Goal: Communication & Community: Answer question/provide support

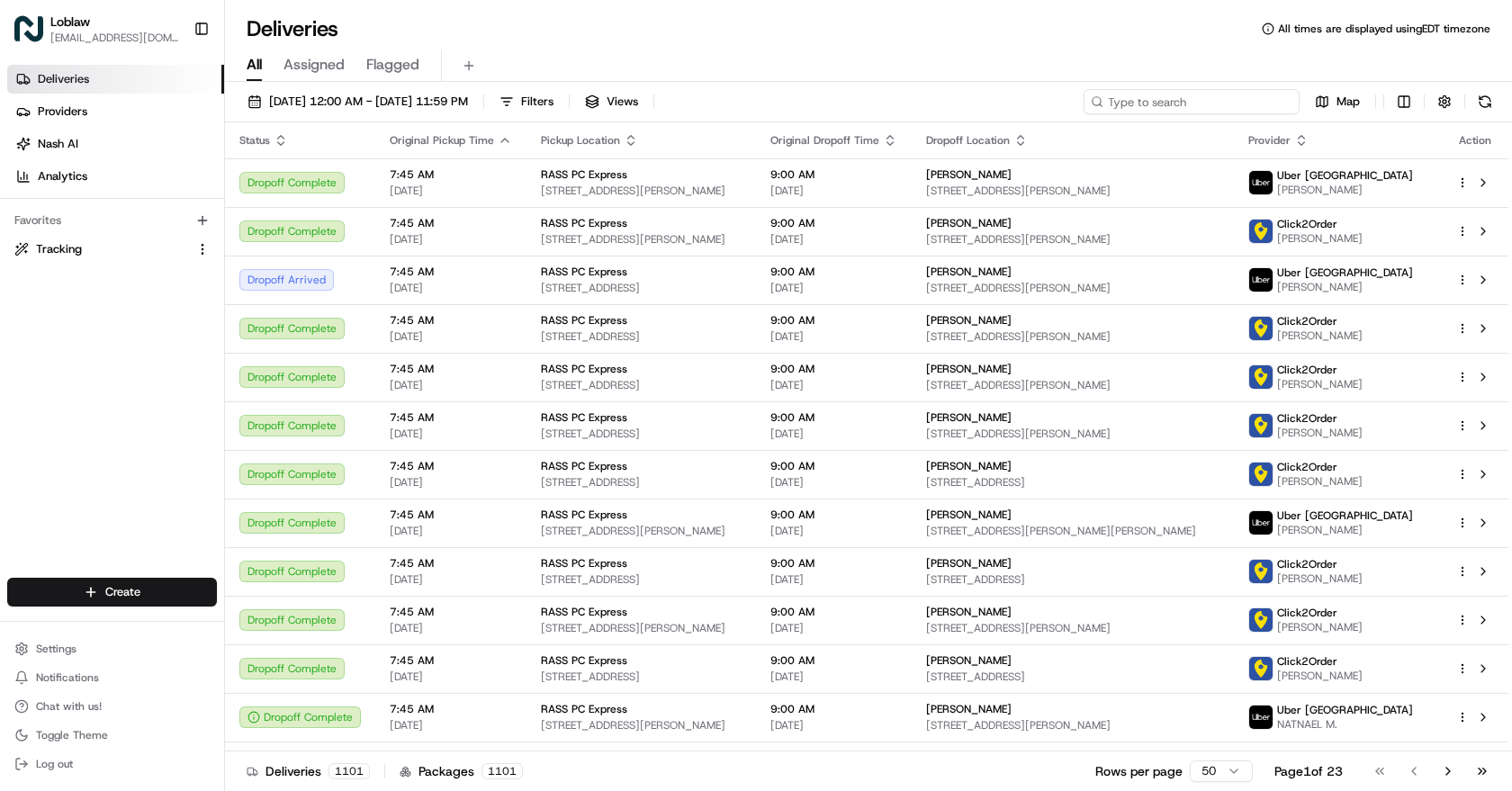
click at [1212, 105] on input at bounding box center [1191, 101] width 216 height 25
paste input "531900012881914"
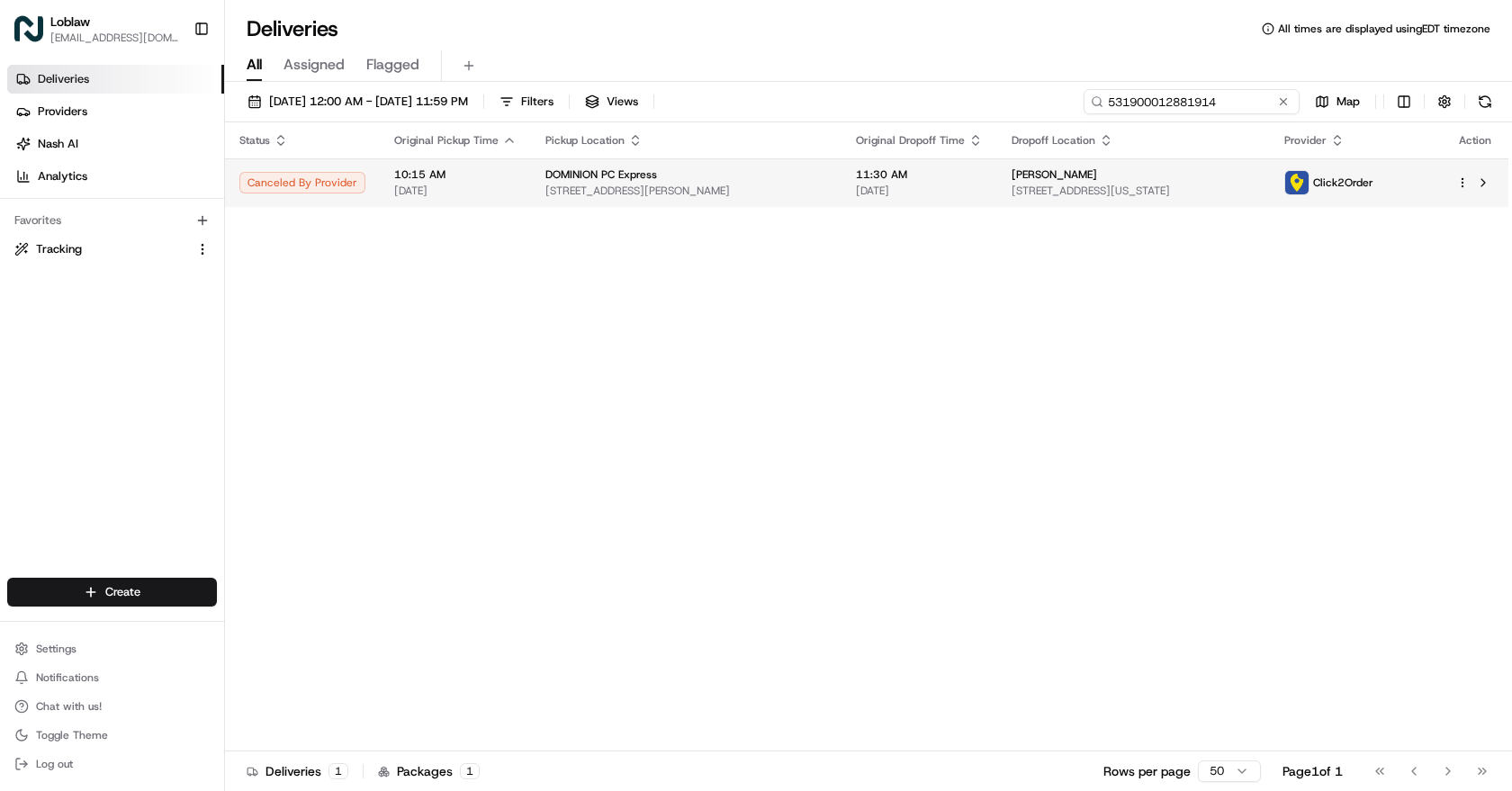
type input "531900012881914"
click at [880, 186] on span "[DATE]" at bounding box center [919, 191] width 127 height 15
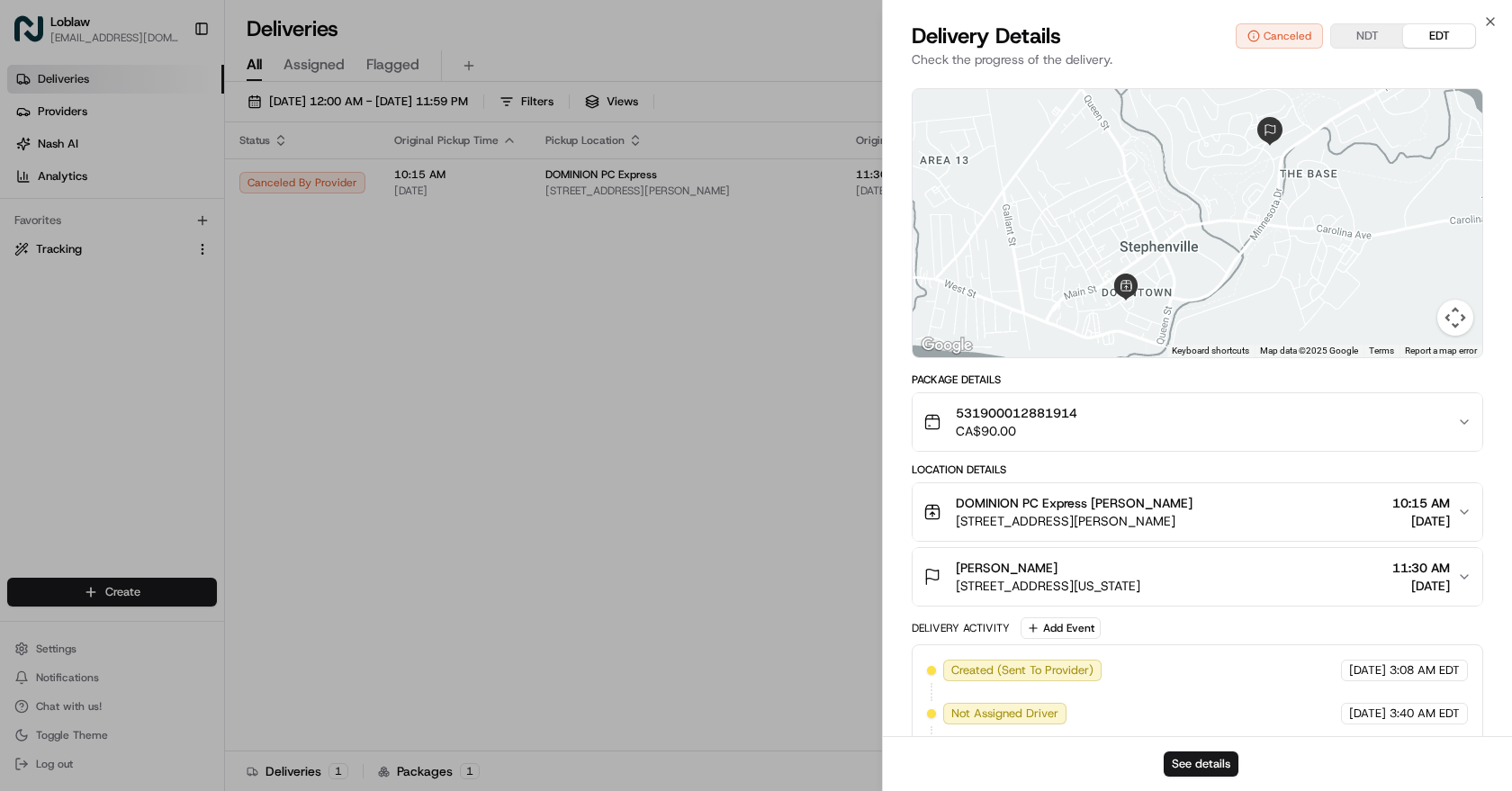
scroll to position [115, 0]
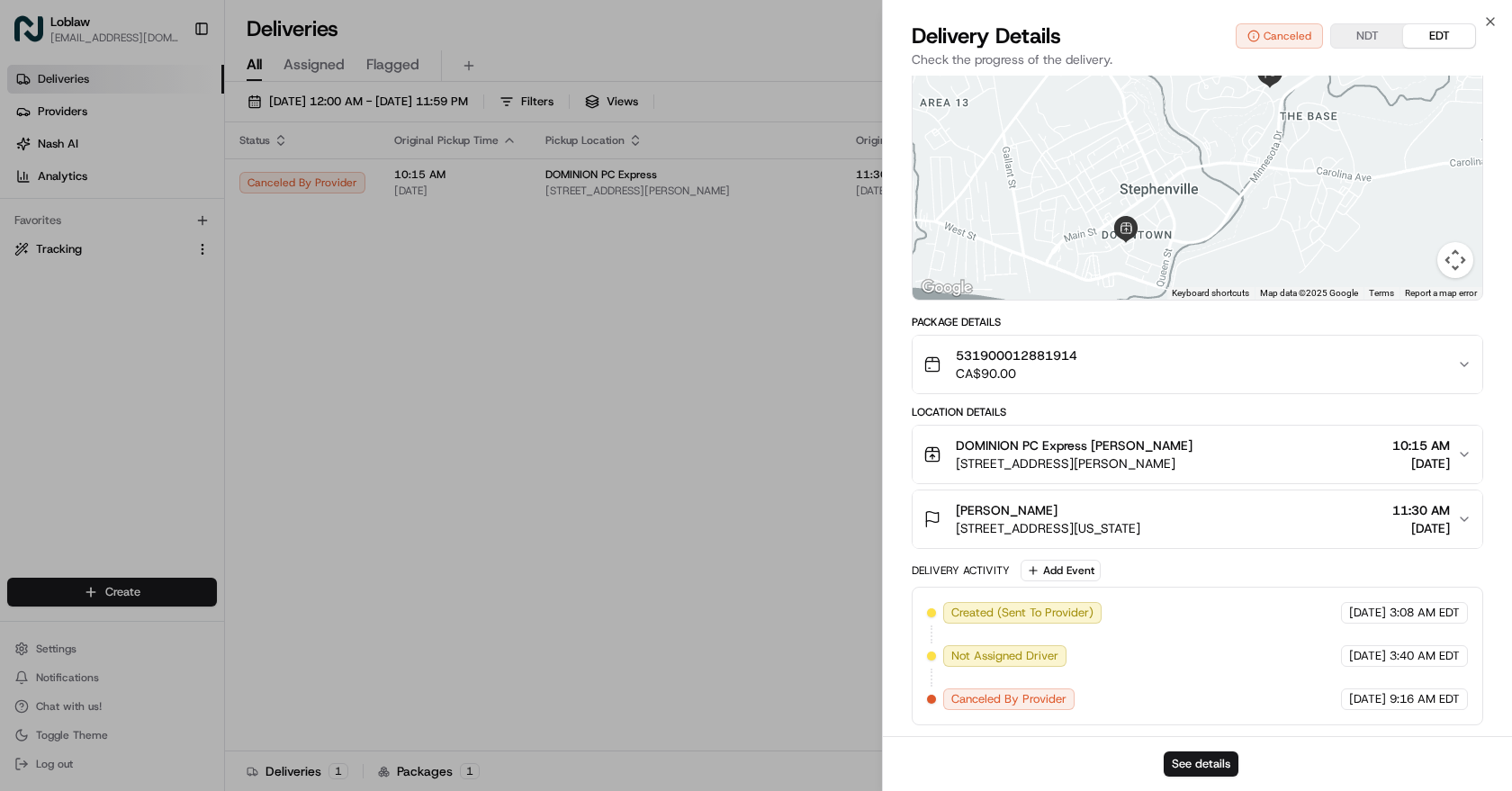
drag, startPoint x: 1258, startPoint y: 539, endPoint x: 1259, endPoint y: 619, distance: 80.0
click at [1491, 23] on icon "button" at bounding box center [1491, 22] width 15 height 15
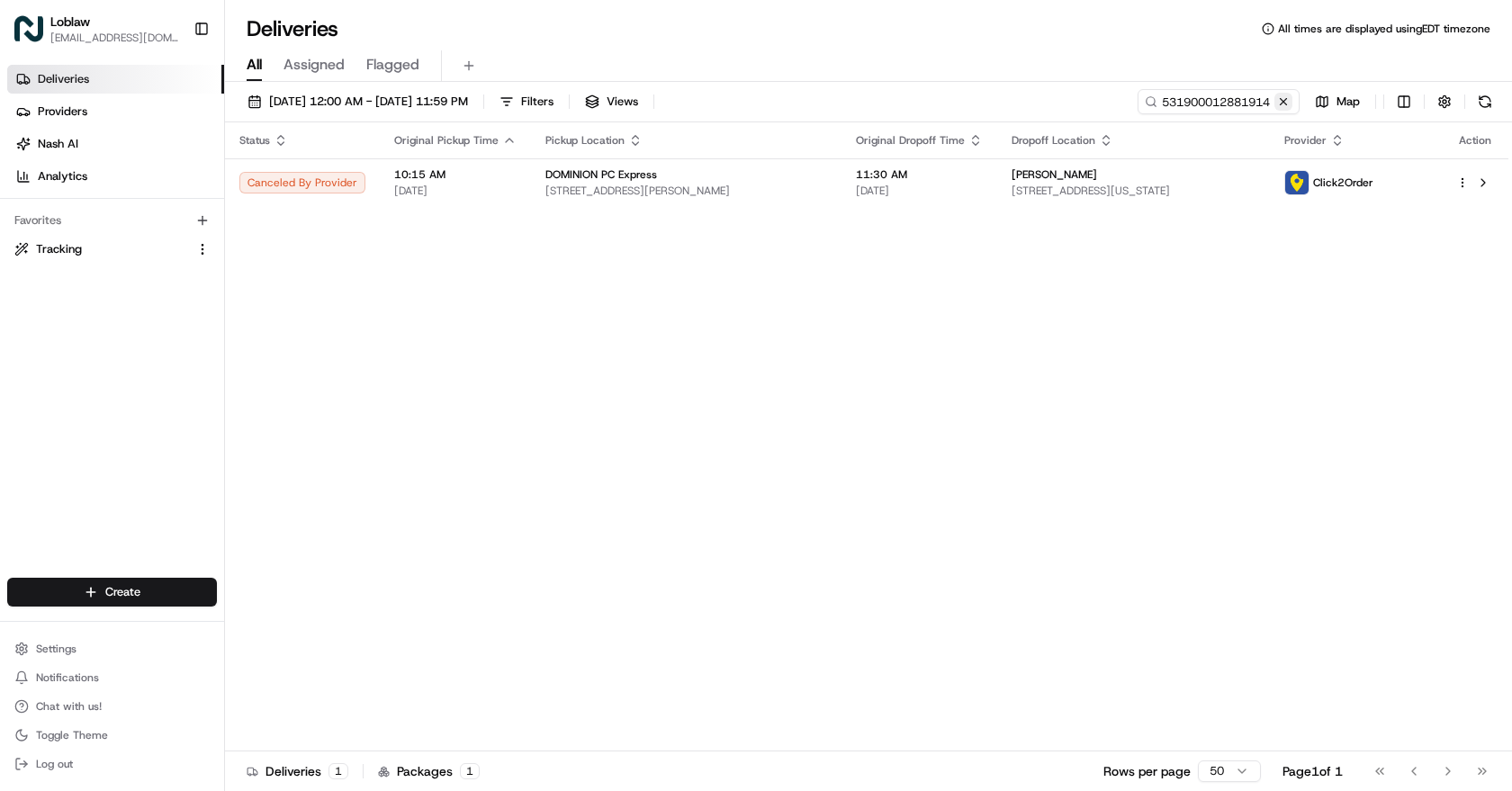
click at [1281, 96] on button at bounding box center [1283, 101] width 18 height 18
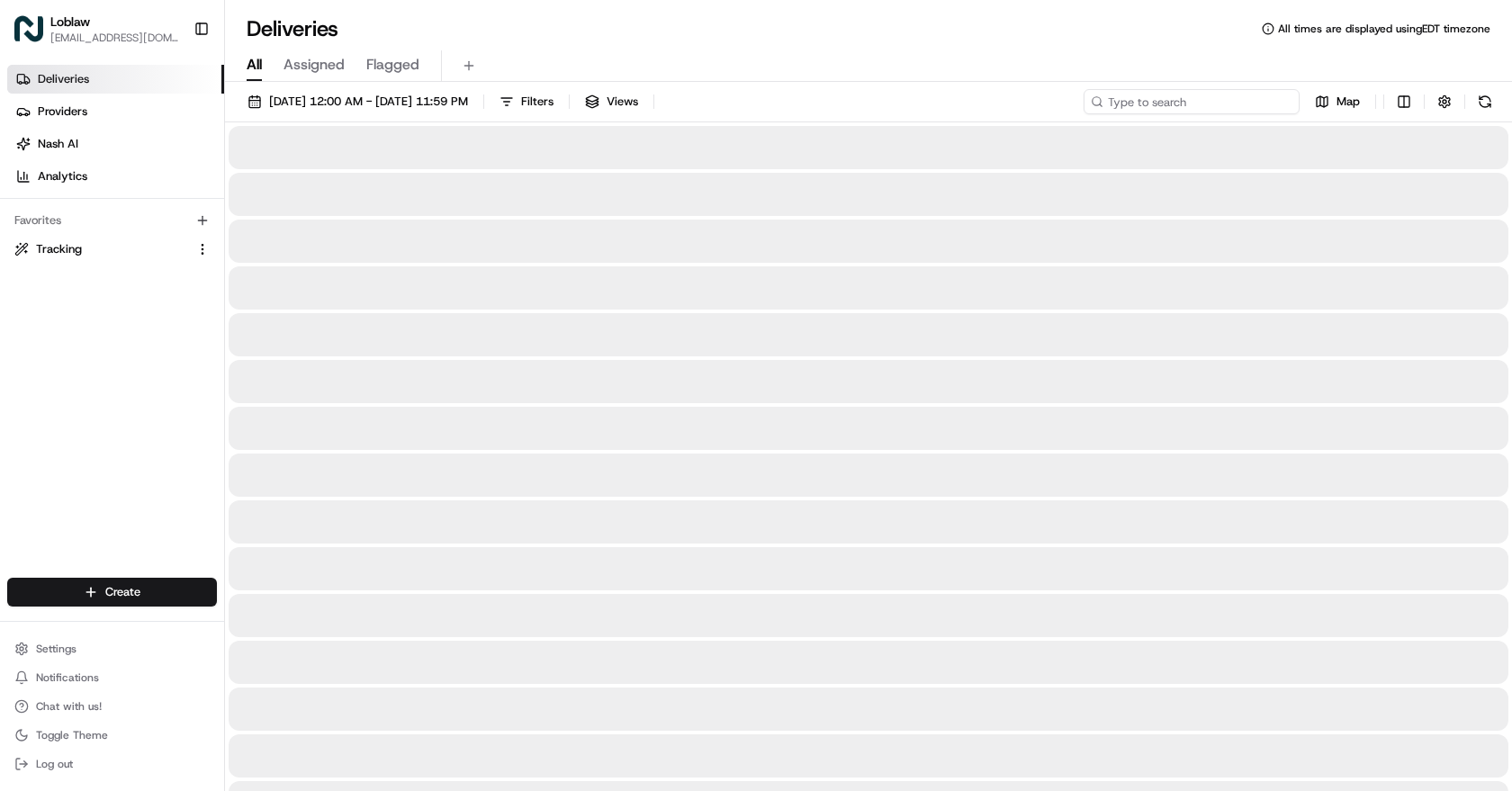
click at [1242, 99] on input at bounding box center [1191, 101] width 216 height 25
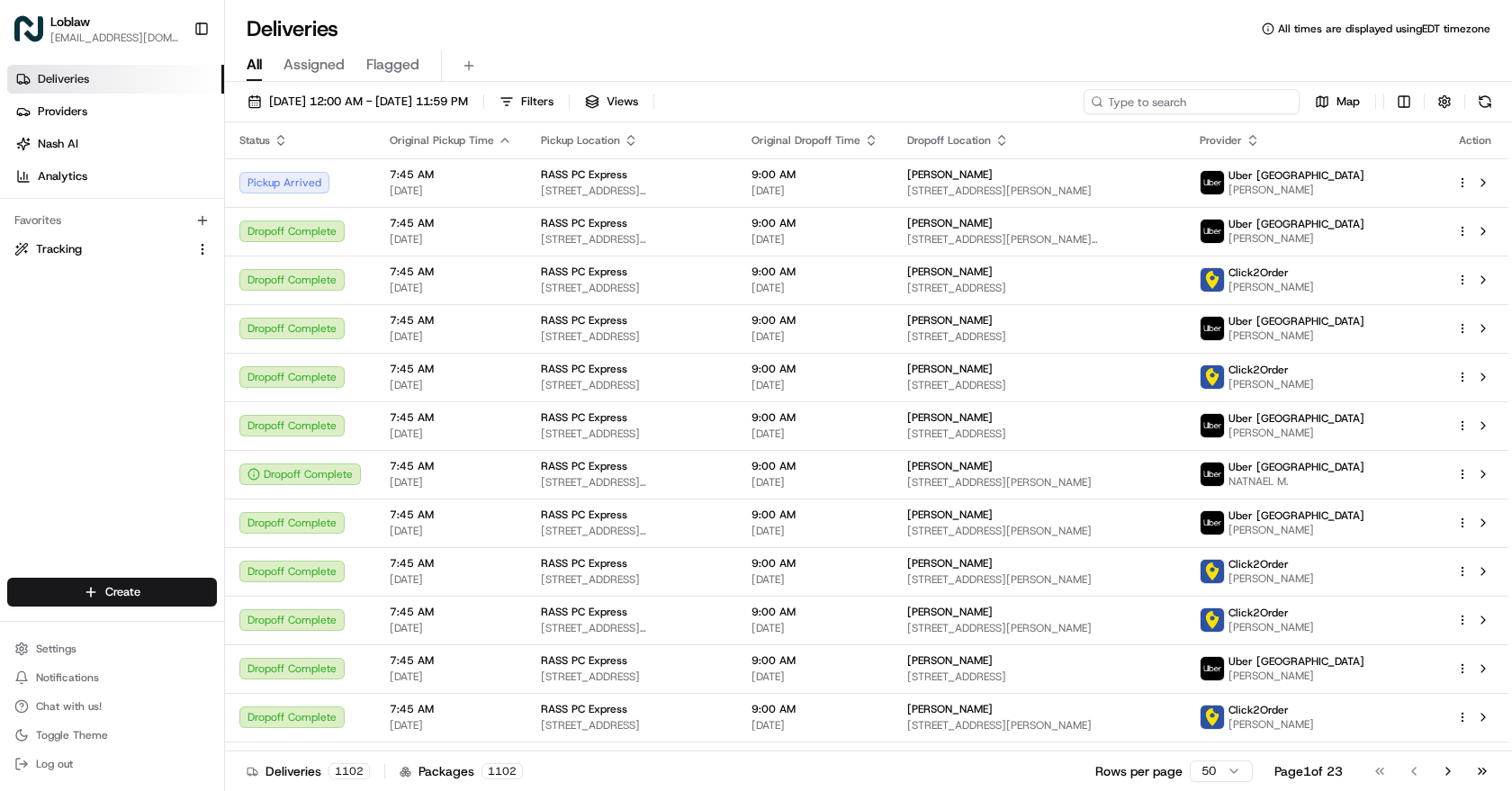
paste input "531900012870705"
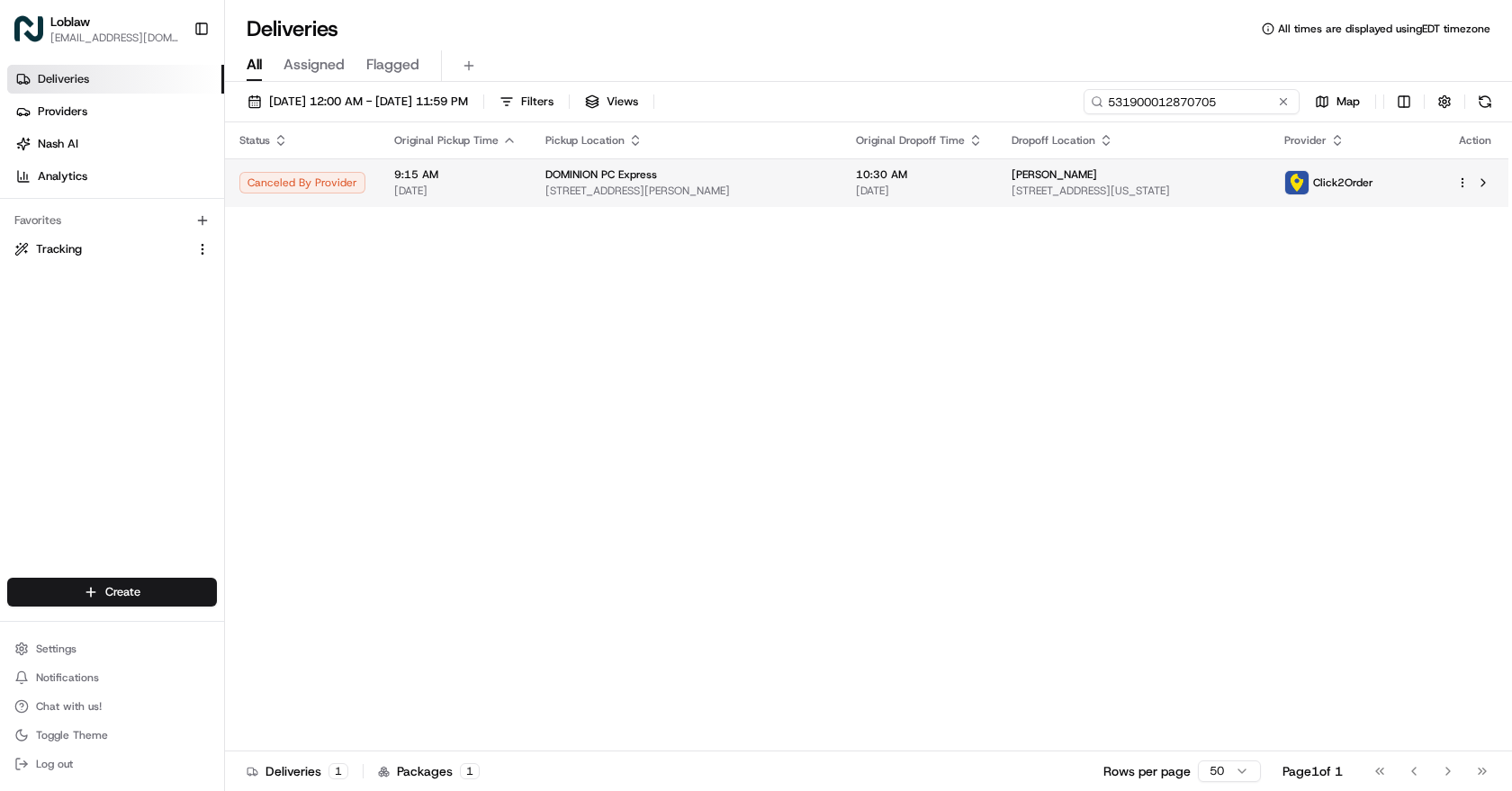
type input "531900012870705"
click at [737, 179] on div "DOMINION PC Express" at bounding box center [686, 175] width 281 height 15
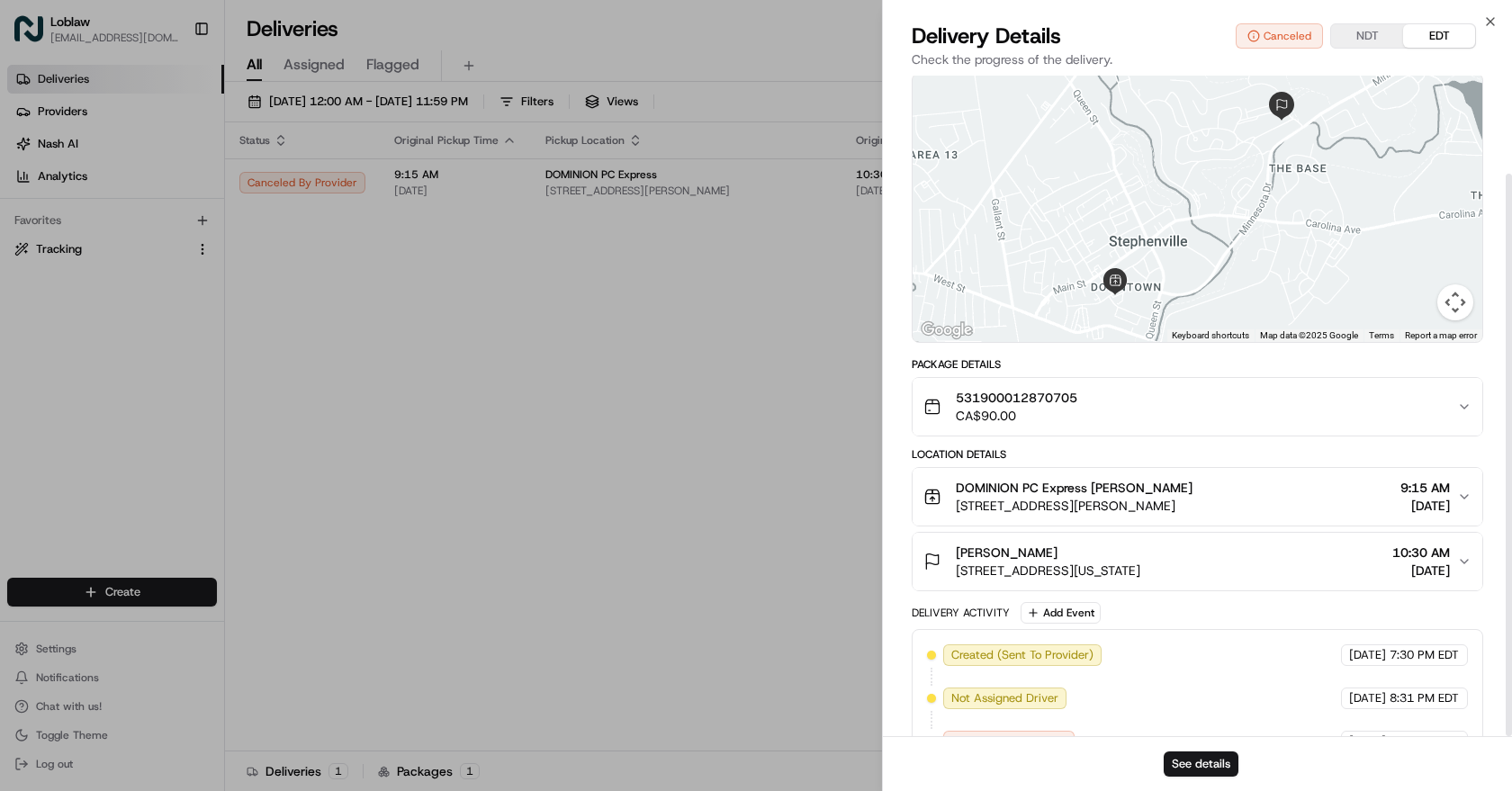
scroll to position [115, 0]
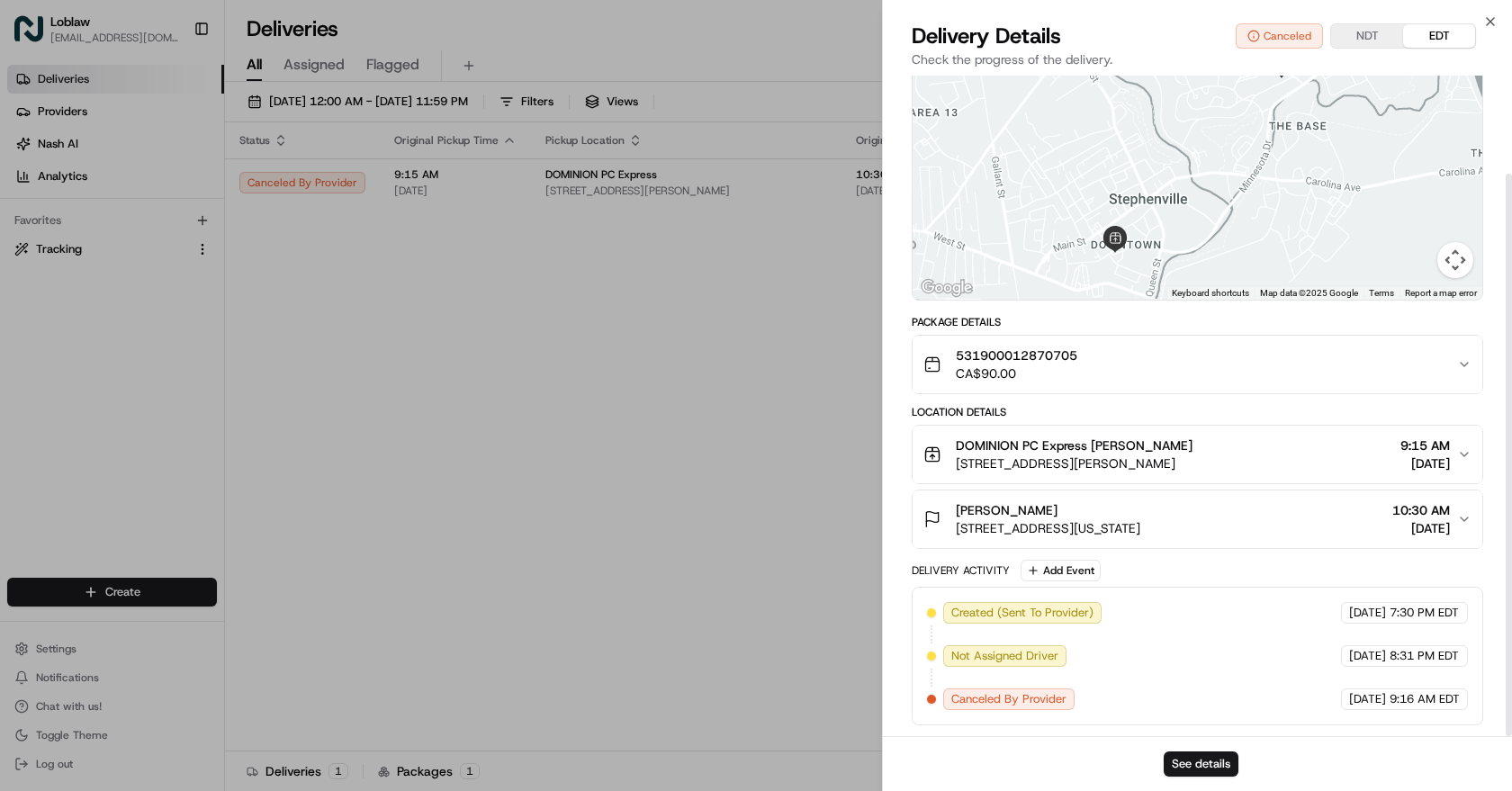
drag, startPoint x: 1128, startPoint y: 484, endPoint x: 1133, endPoint y: 635, distance: 151.1
click at [1202, 763] on button "See details" at bounding box center [1201, 763] width 75 height 25
click at [1493, 25] on icon "button" at bounding box center [1491, 22] width 15 height 15
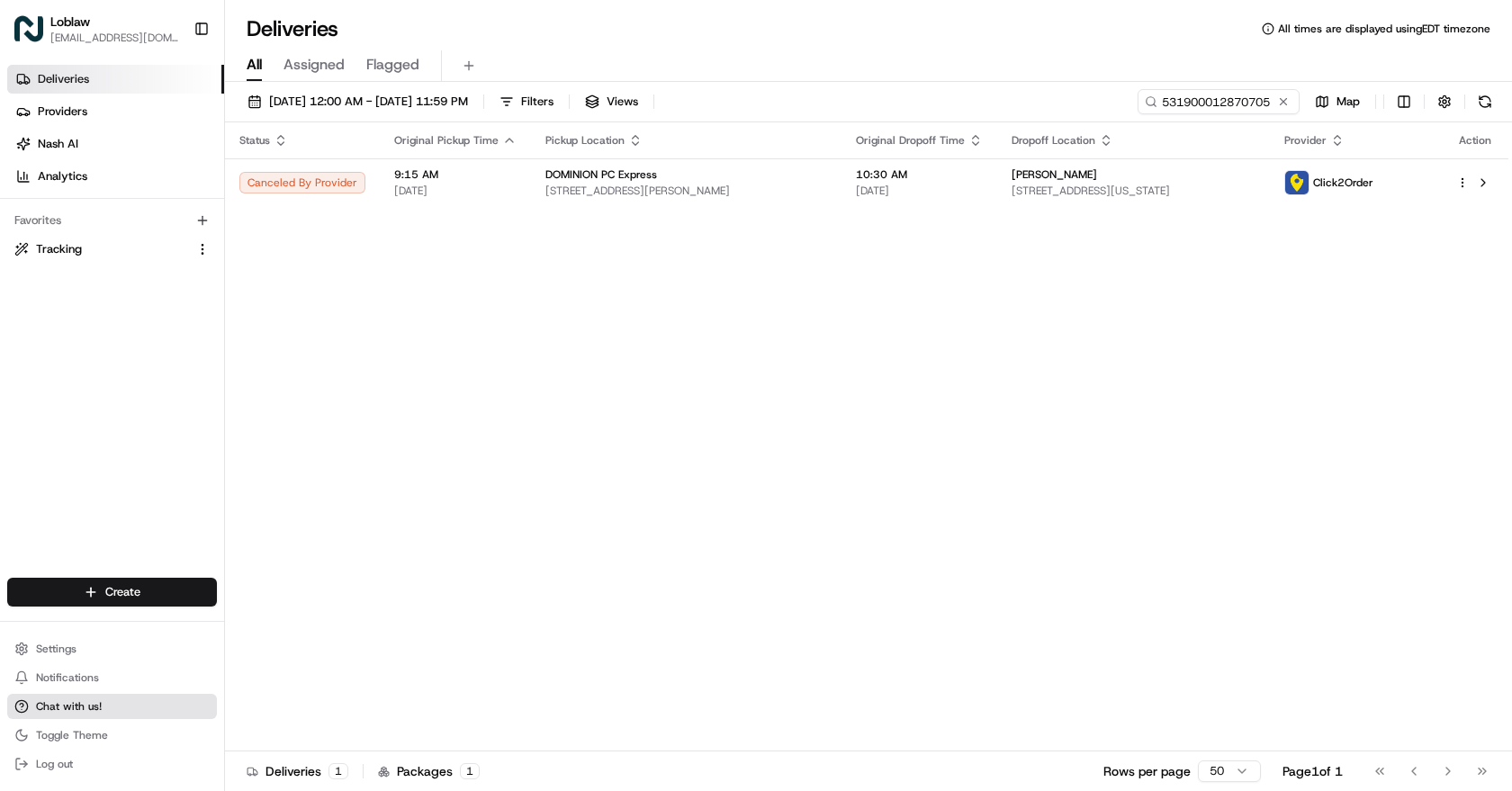
click at [78, 699] on span "Chat with us!" at bounding box center [68, 707] width 66 height 15
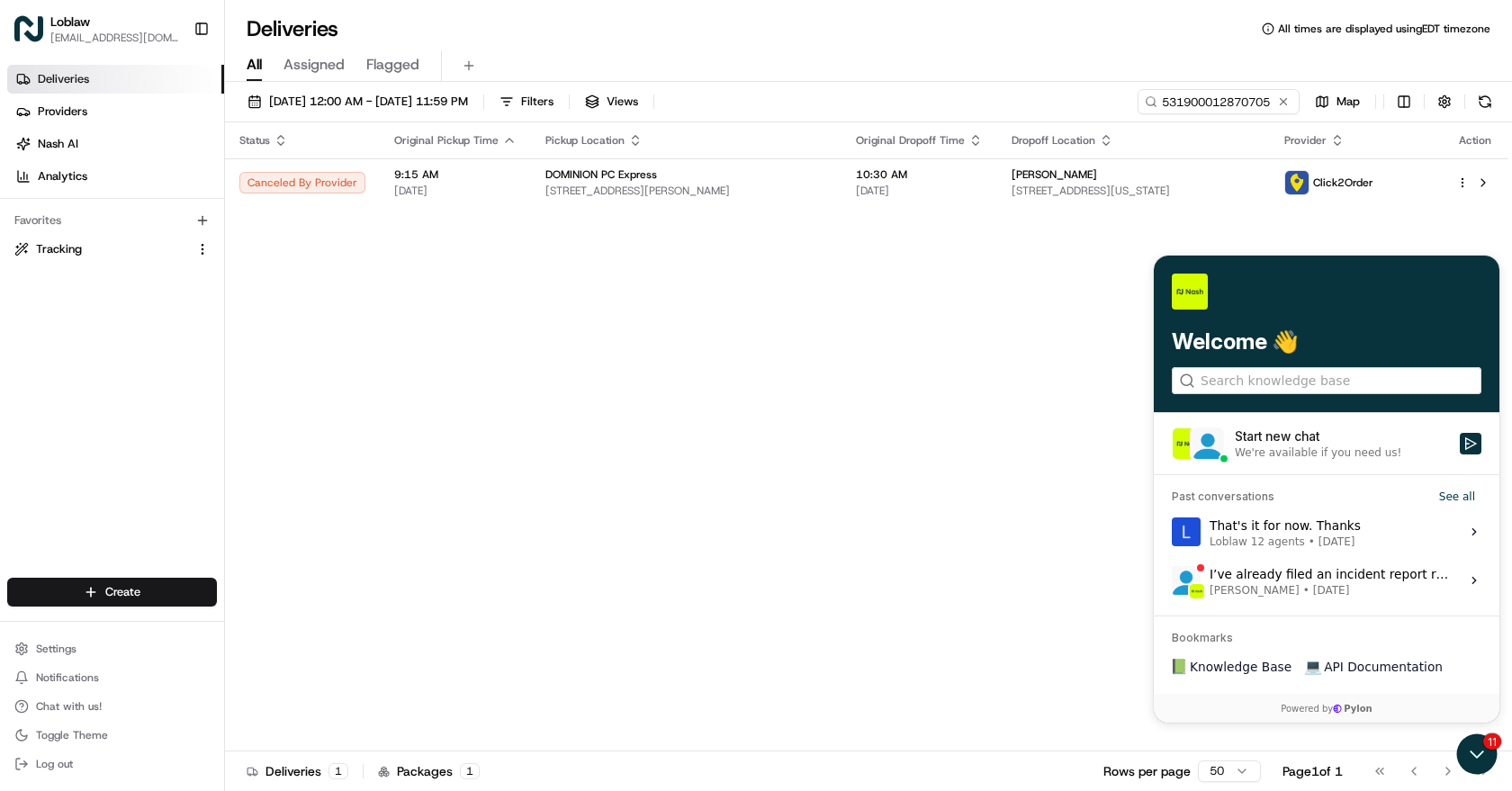
click at [1272, 444] on div "Start new chat" at bounding box center [1341, 436] width 214 height 18
click at [1460, 444] on button "Start new chat We're available if you need us!" at bounding box center [1470, 443] width 21 height 21
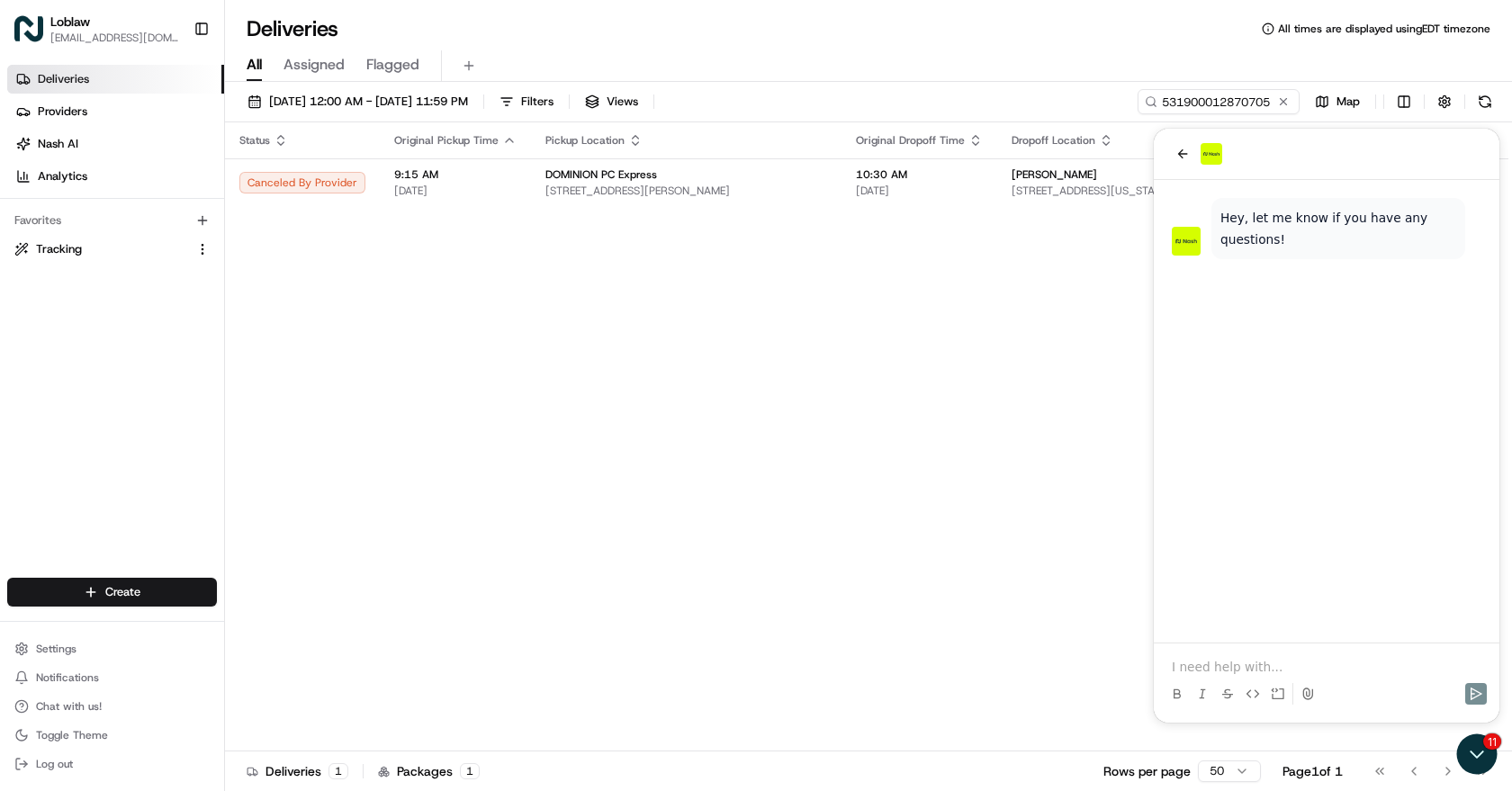
click at [1248, 658] on p at bounding box center [1326, 666] width 310 height 18
click at [1270, 661] on p "Hi, The orders" at bounding box center [1326, 666] width 310 height 18
click at [1415, 668] on p "Hi, The orders 531900012881914 and" at bounding box center [1326, 666] width 310 height 18
click at [1470, 693] on icon "Send" at bounding box center [1476, 694] width 12 height 13
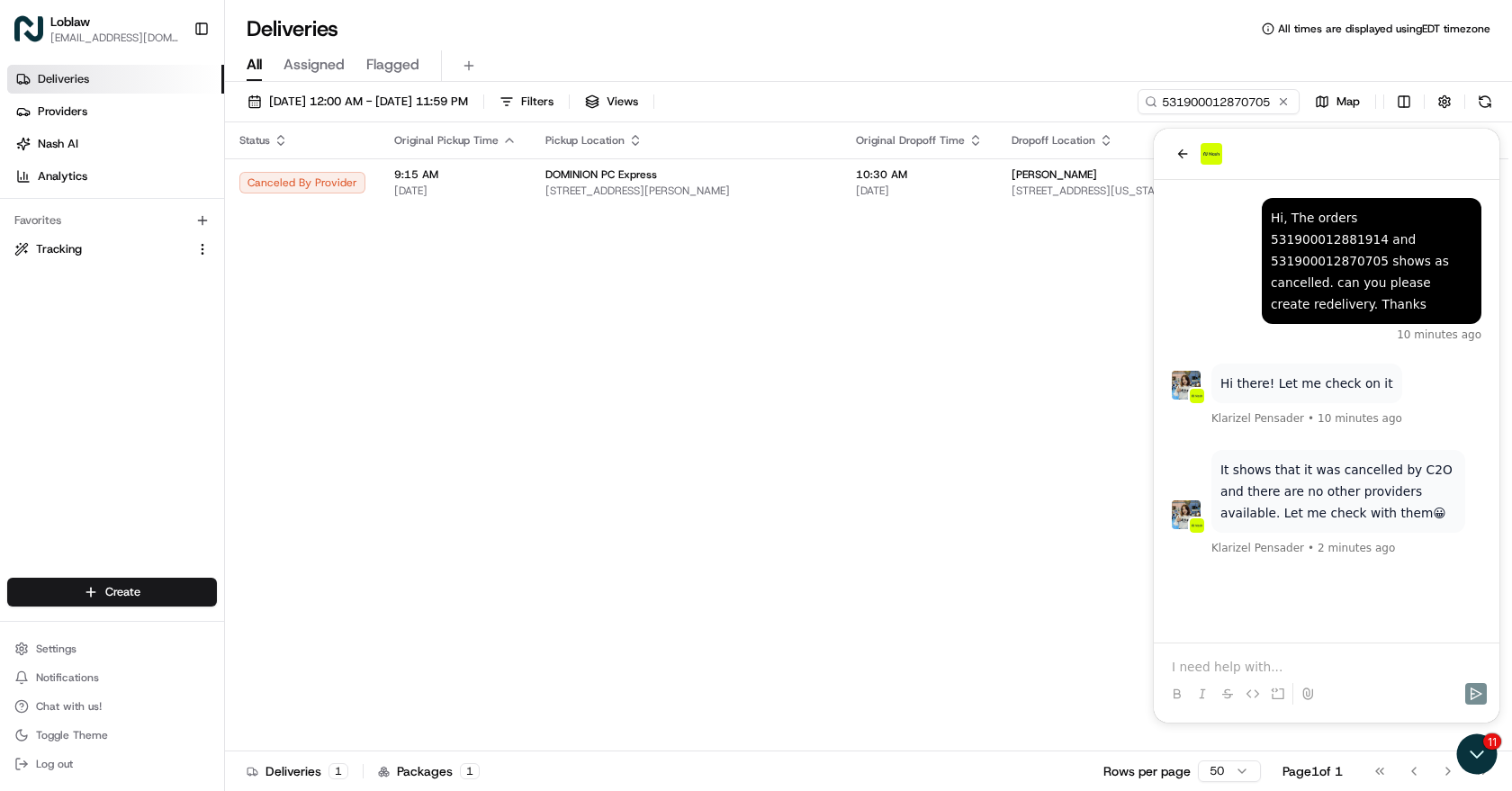
click at [1208, 670] on p at bounding box center [1326, 666] width 310 height 18
click at [1227, 579] on div "thank you just now" at bounding box center [1326, 608] width 310 height 57
click at [1202, 661] on p at bounding box center [1326, 666] width 310 height 18
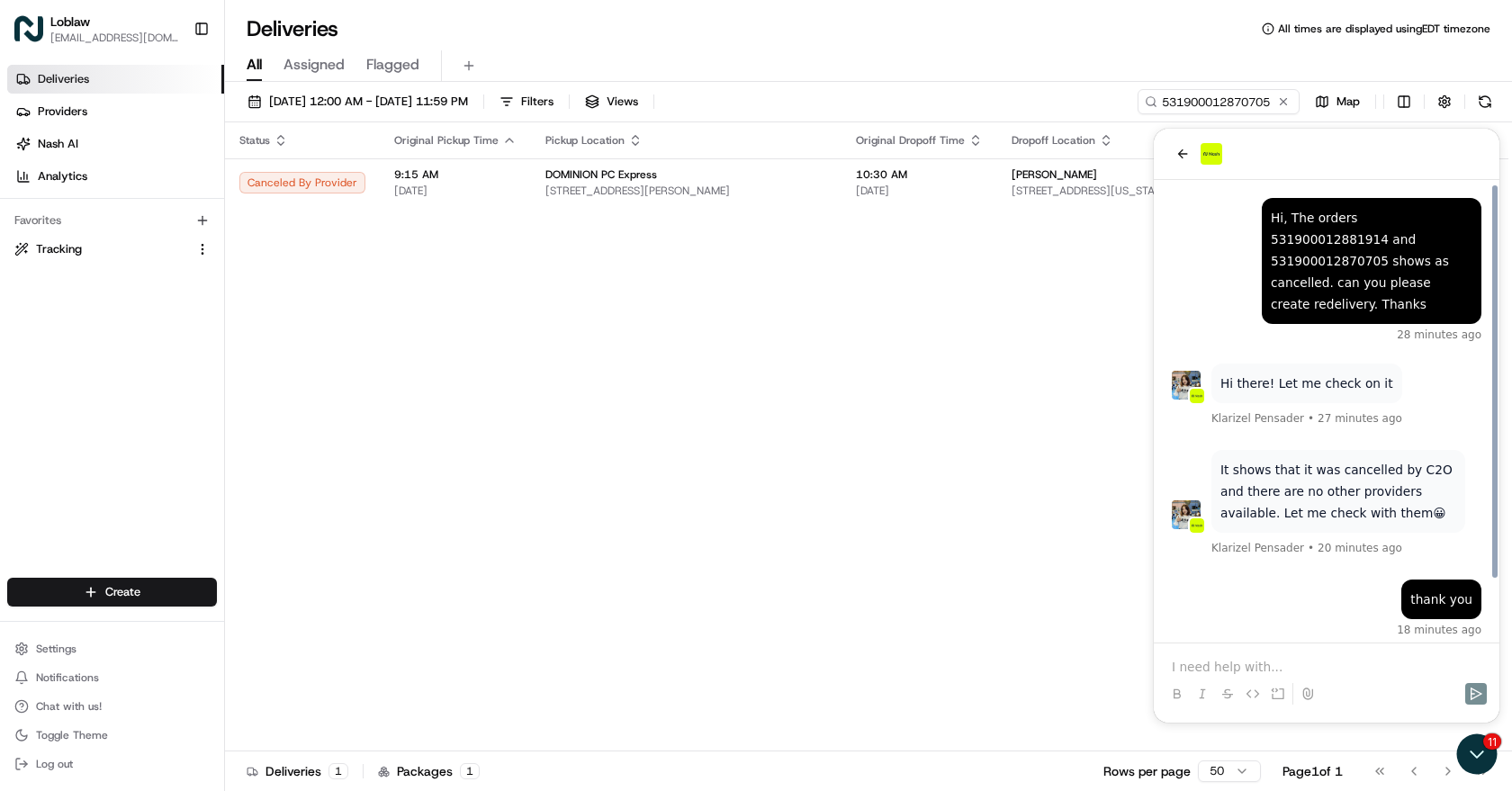
scroll to position [70, 0]
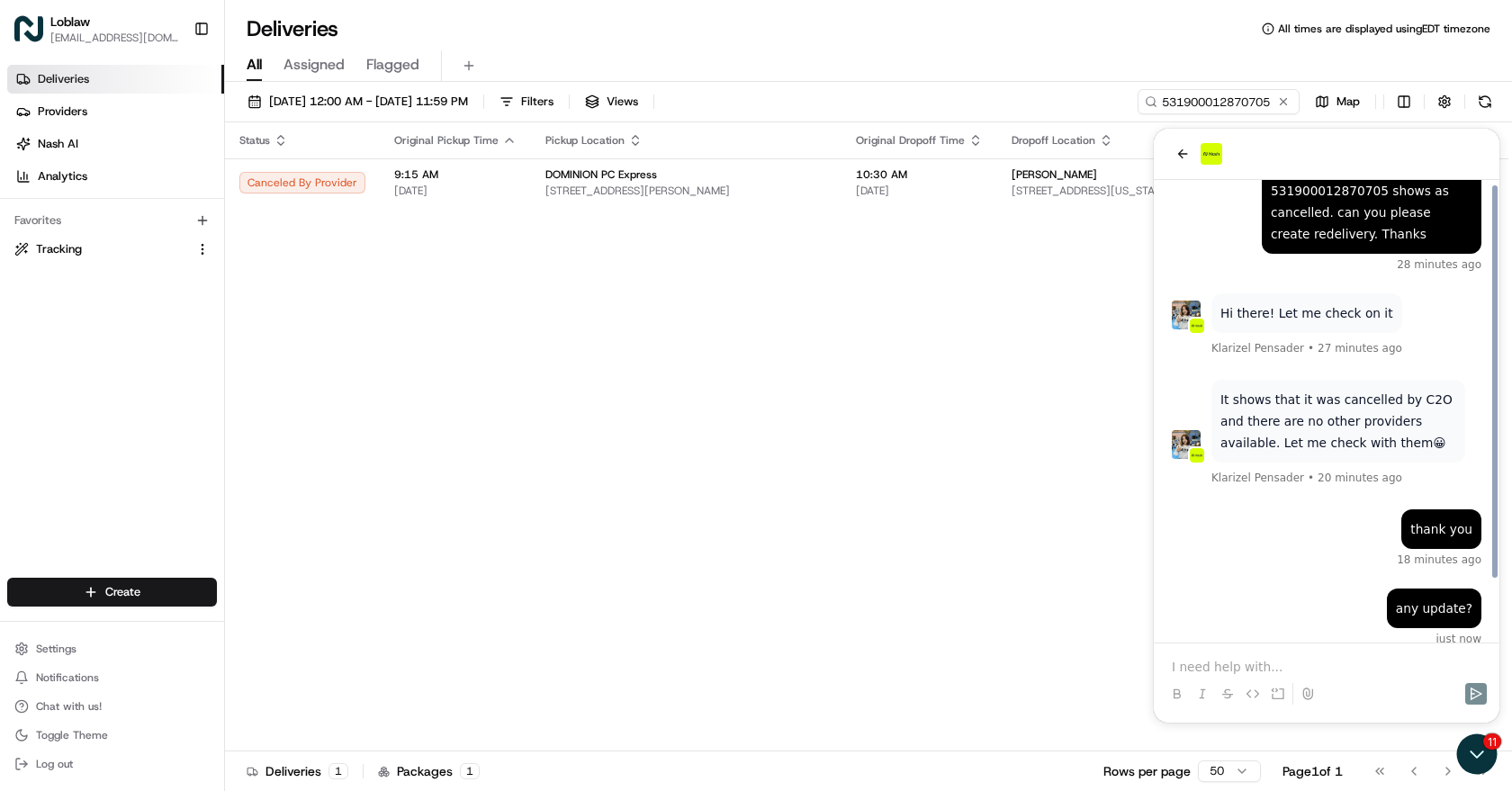
click at [1271, 604] on div "any update? just now" at bounding box center [1326, 617] width 310 height 57
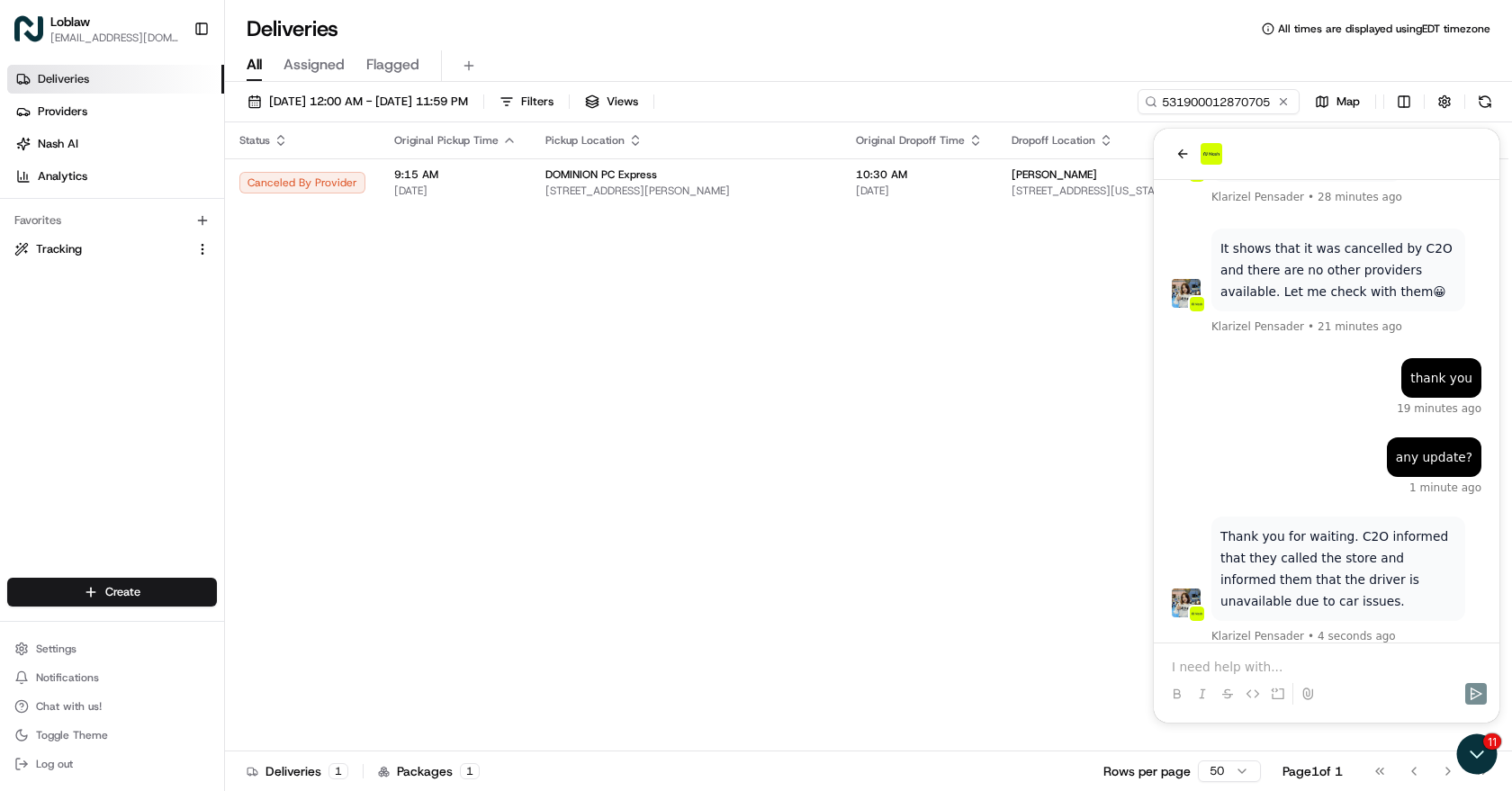
click at [1256, 661] on p at bounding box center [1326, 666] width 310 height 18
click at [1469, 691] on icon "Send" at bounding box center [1476, 694] width 15 height 15
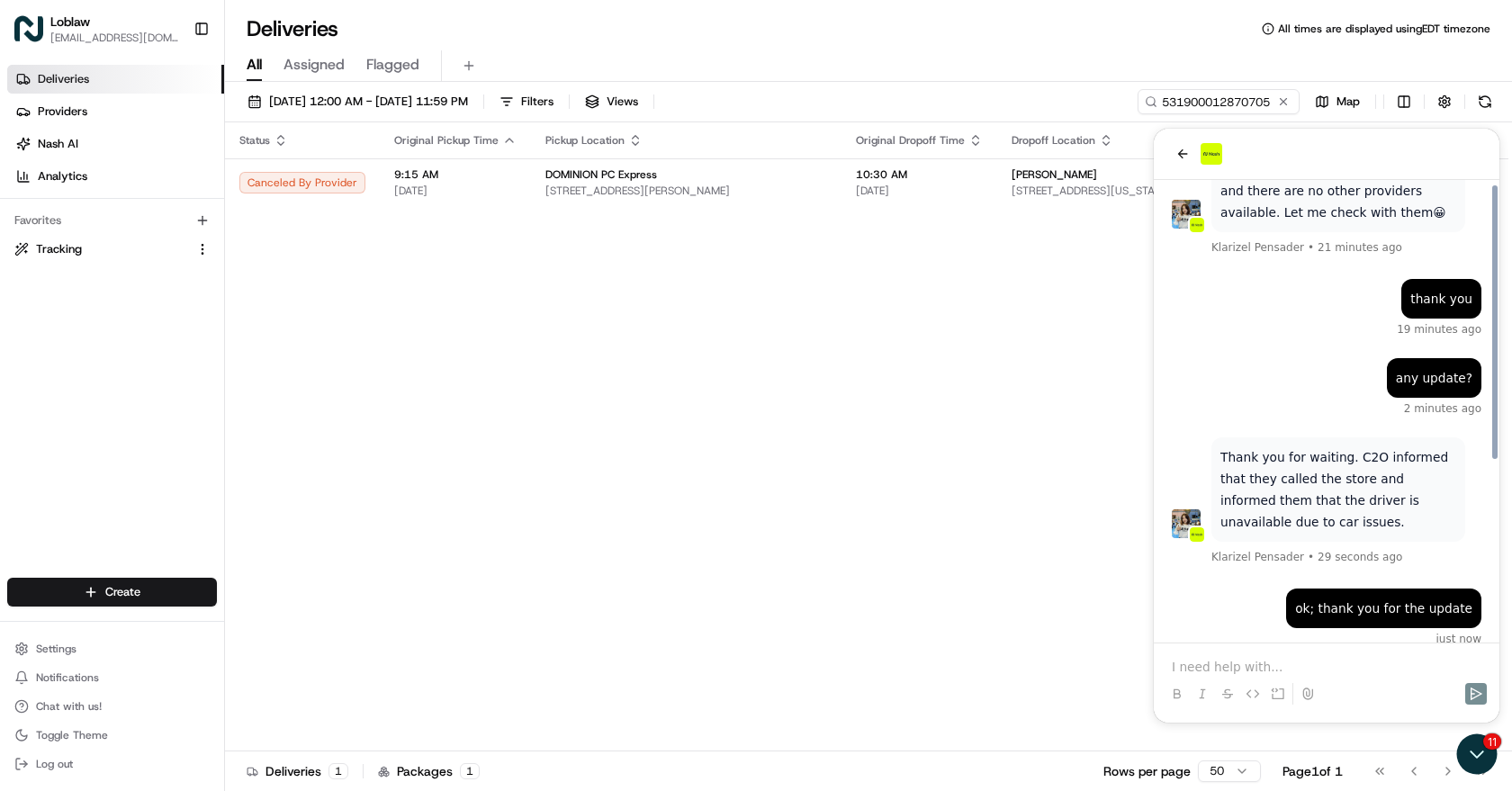
click at [1259, 592] on div "ok; thank you for the update just now" at bounding box center [1326, 617] width 310 height 57
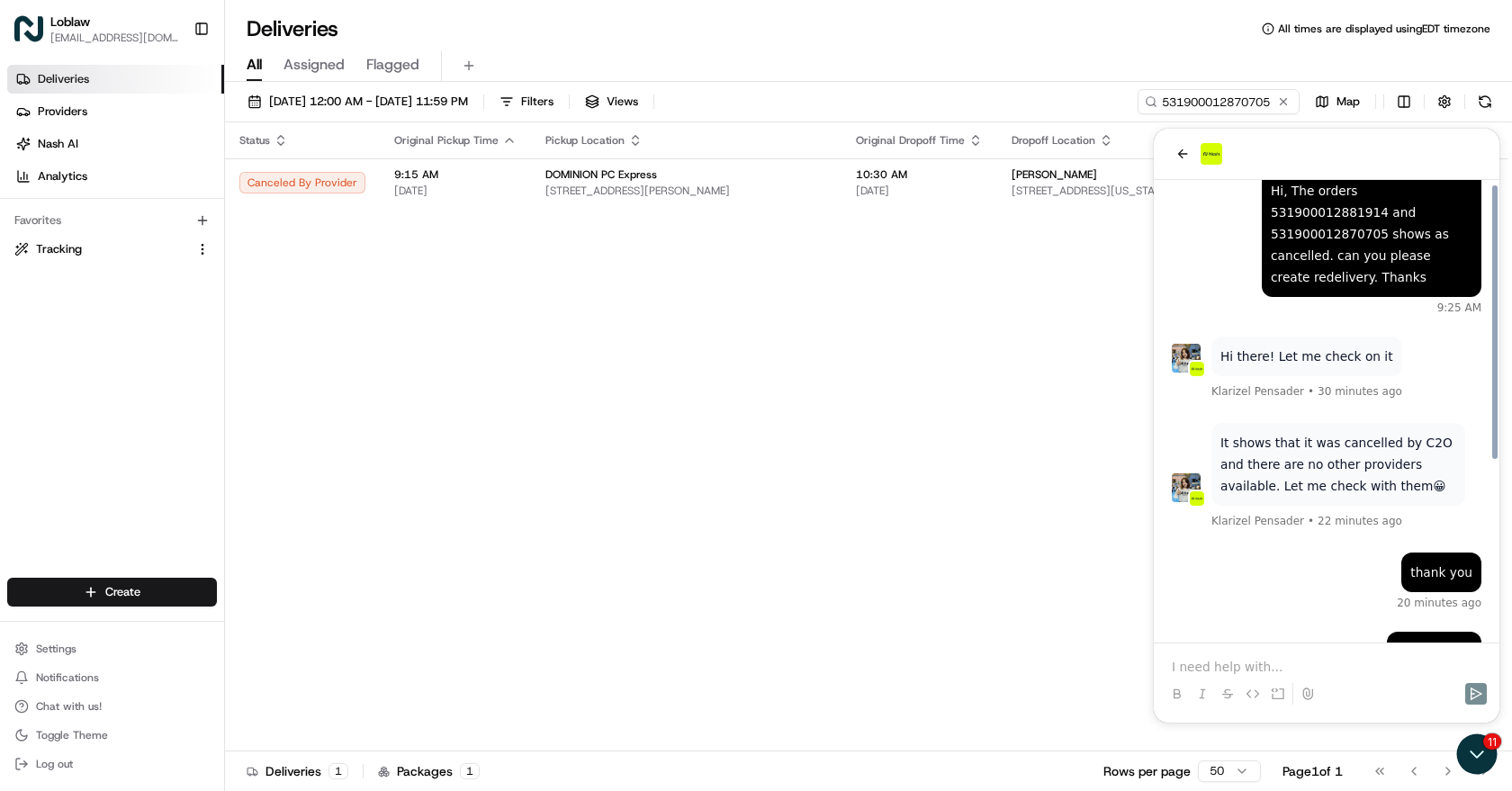
drag, startPoint x: 1326, startPoint y: 409, endPoint x: 1327, endPoint y: 350, distance: 59.0
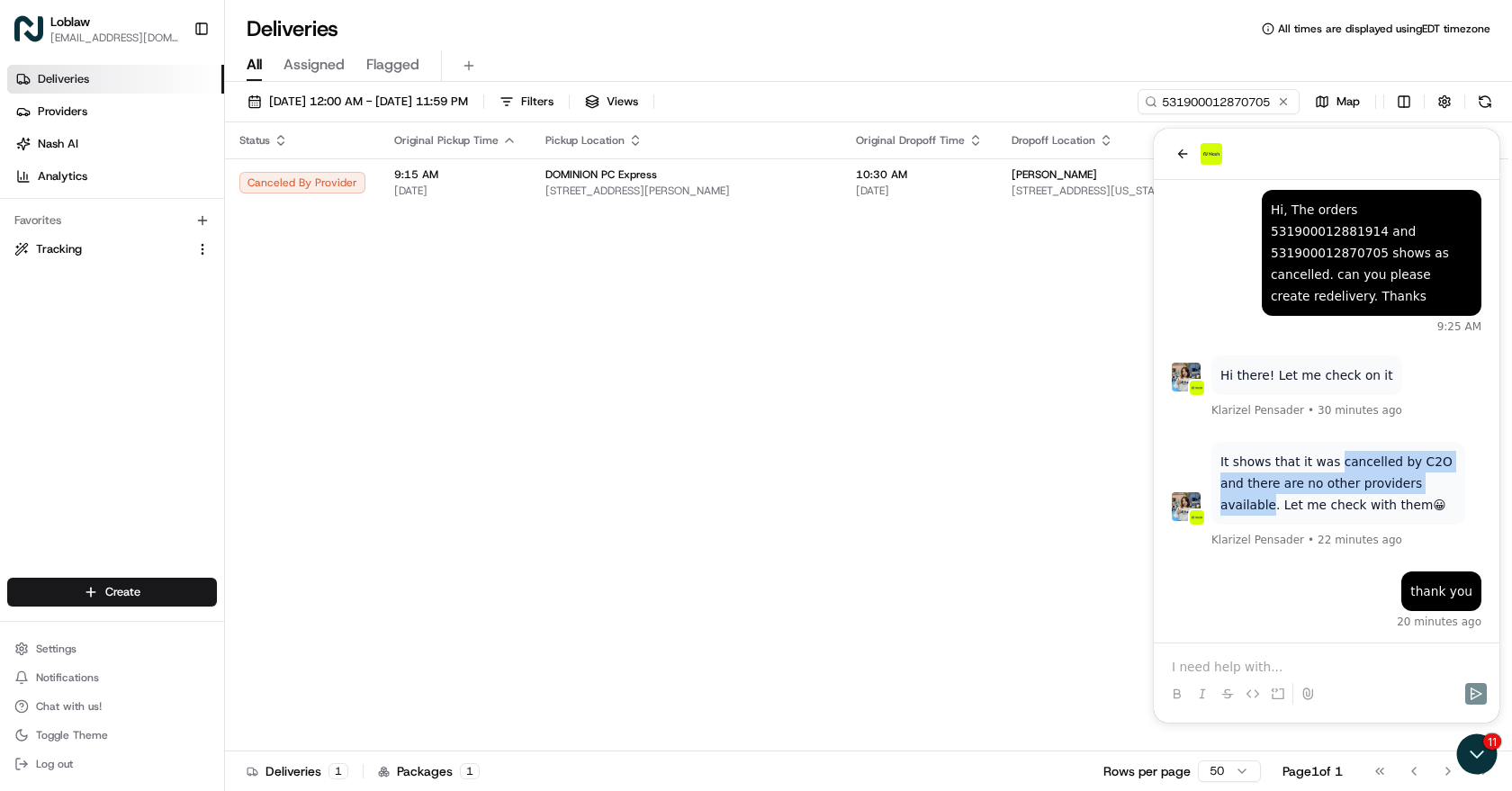
drag, startPoint x: 1425, startPoint y: 460, endPoint x: 1330, endPoint y: 442, distance: 96.7
click at [1330, 451] on p "It shows that it was cancelled by C2O and there are no other providers availabl…" at bounding box center [1338, 483] width 236 height 65
copy p "cancelled by C2O and there are no other providers available"
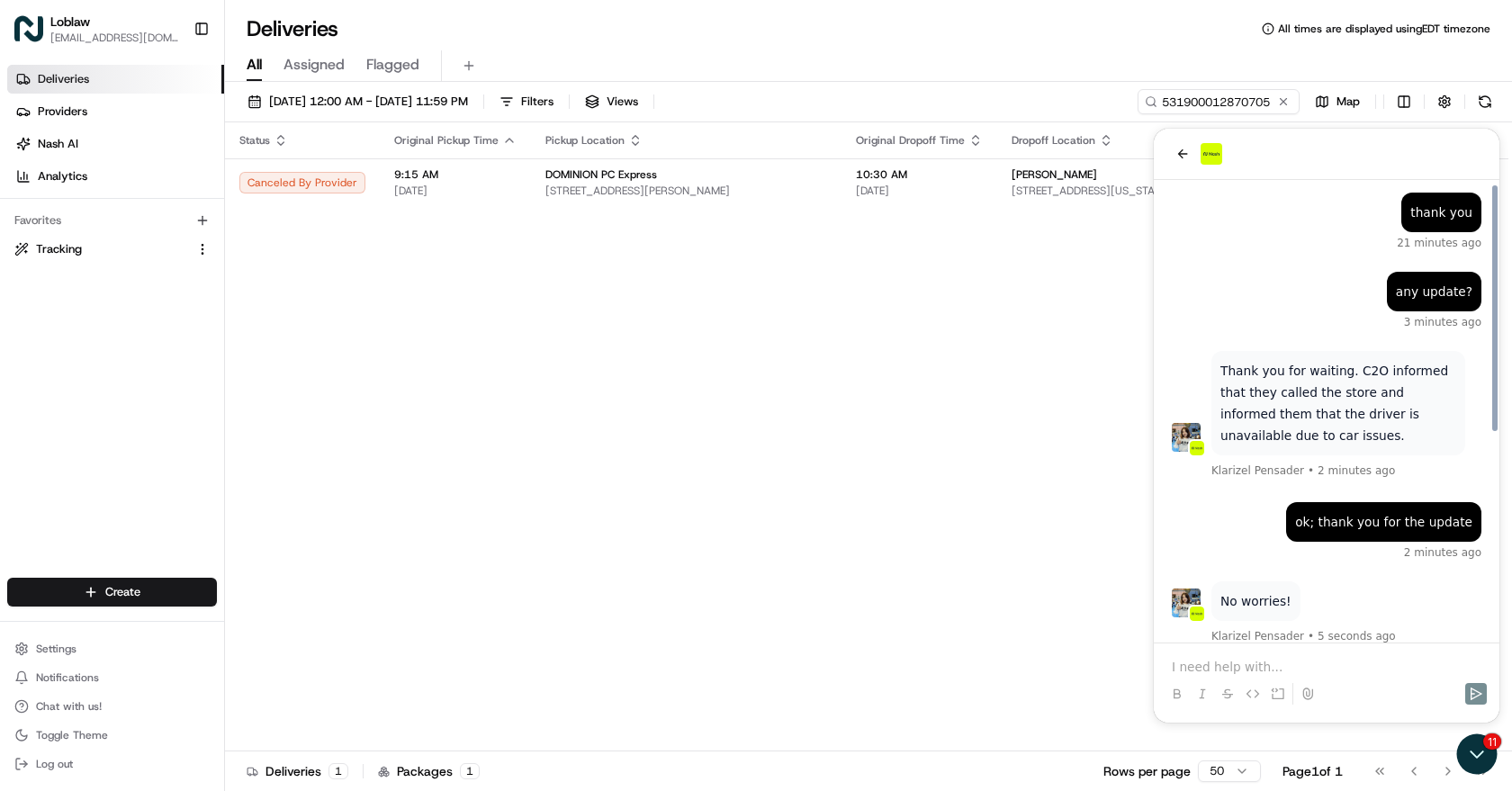
drag, startPoint x: 1279, startPoint y: 505, endPoint x: 1280, endPoint y: 595, distance: 90.0
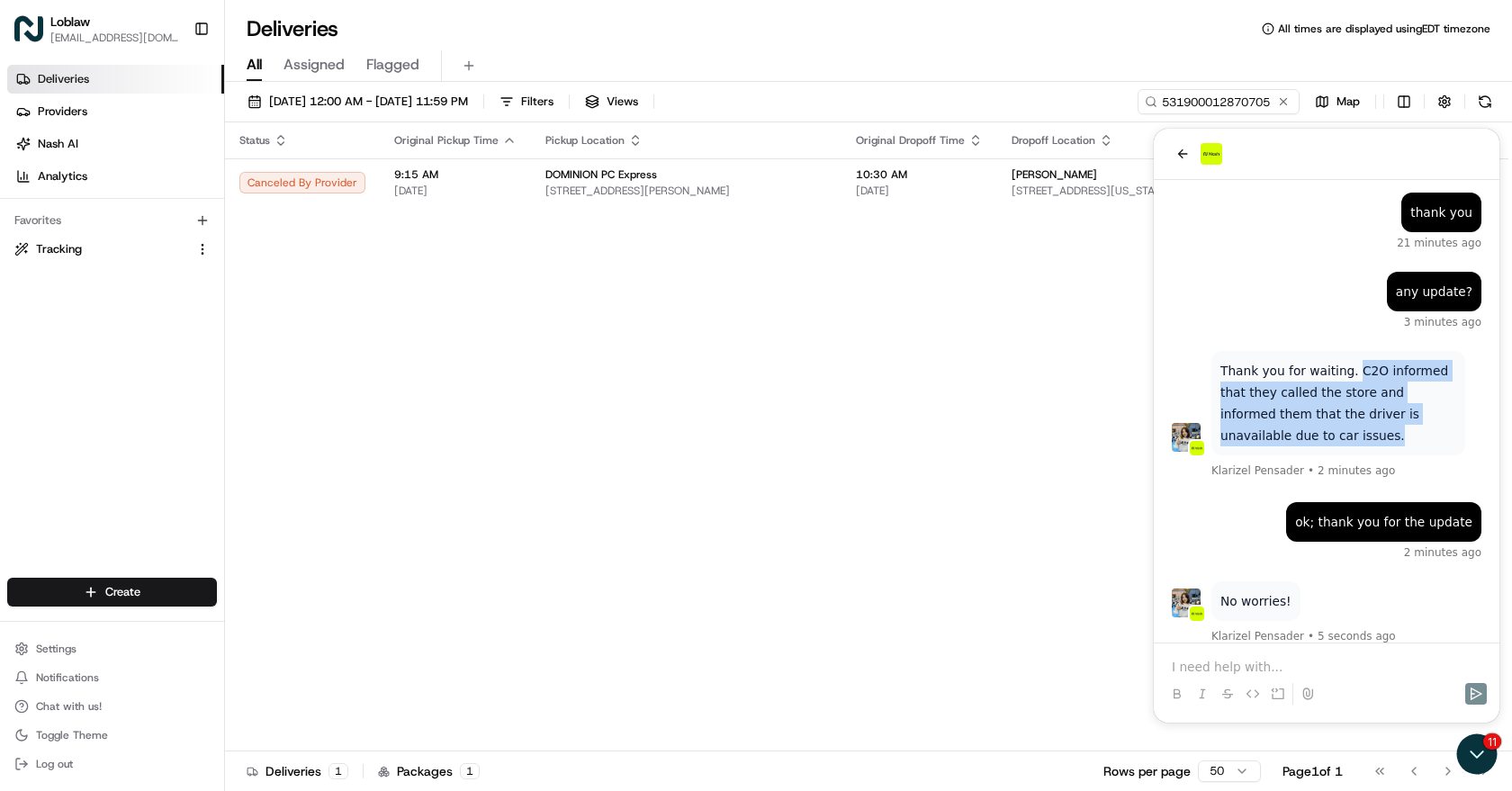
drag, startPoint x: 1345, startPoint y: 349, endPoint x: 1403, endPoint y: 409, distance: 83.5
click at [1403, 409] on p "Thank you for waiting. C2O informed that they called the store and informed the…" at bounding box center [1338, 402] width 236 height 86
copy p "C2O informed that they called the store and informed them that the driver is un…"
click at [1381, 364] on p "Thank you for waiting. C2O informed that they called the store and informed the…" at bounding box center [1338, 402] width 236 height 86
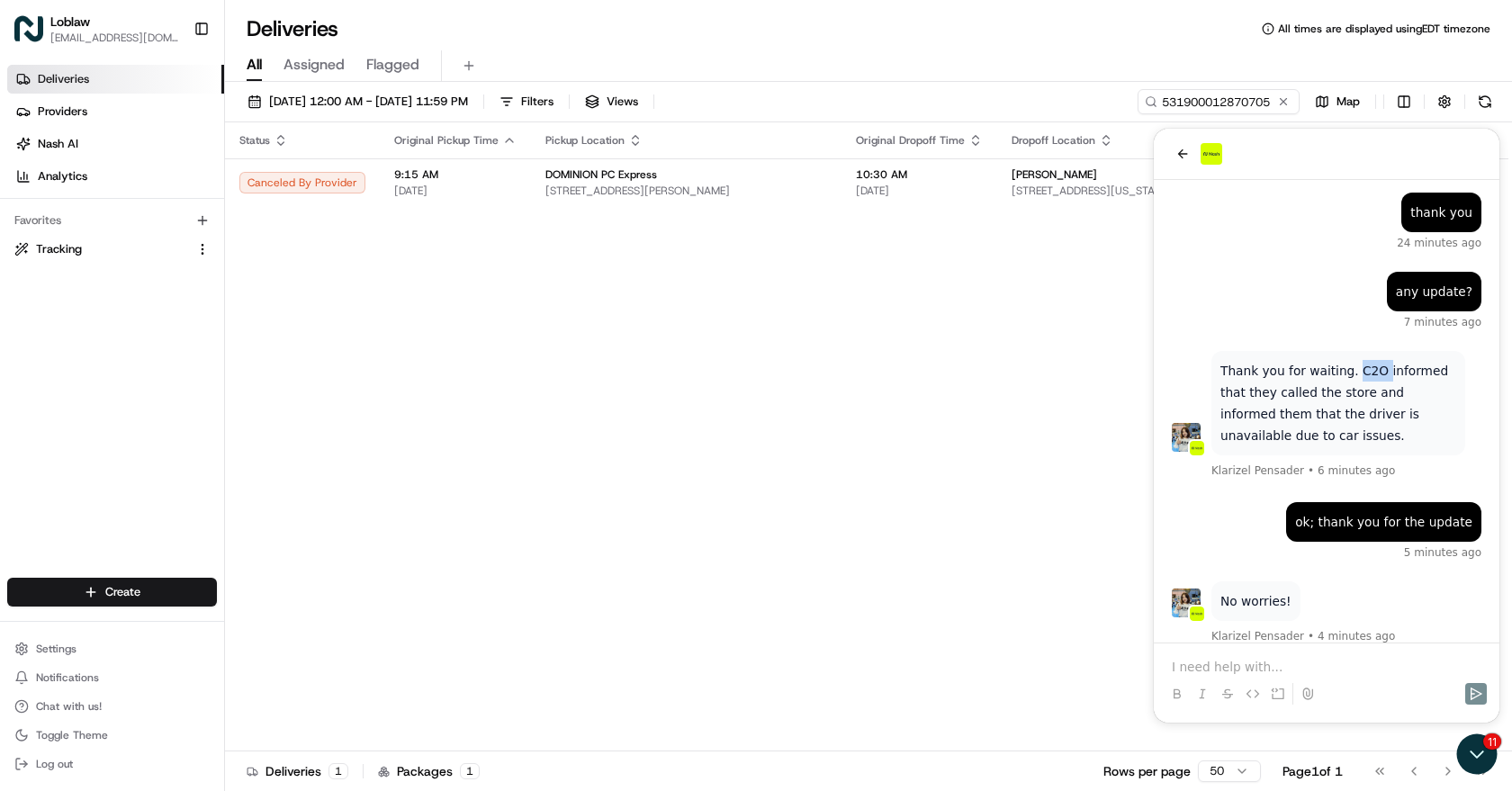
drag, startPoint x: 1370, startPoint y: 344, endPoint x: 1345, endPoint y: 347, distance: 25.2
click at [1345, 360] on p "Thank you for waiting. C2O informed that they called the store and informed the…" at bounding box center [1338, 402] width 236 height 86
copy p "C2O"
click at [1178, 149] on icon "back" at bounding box center [1183, 154] width 15 height 15
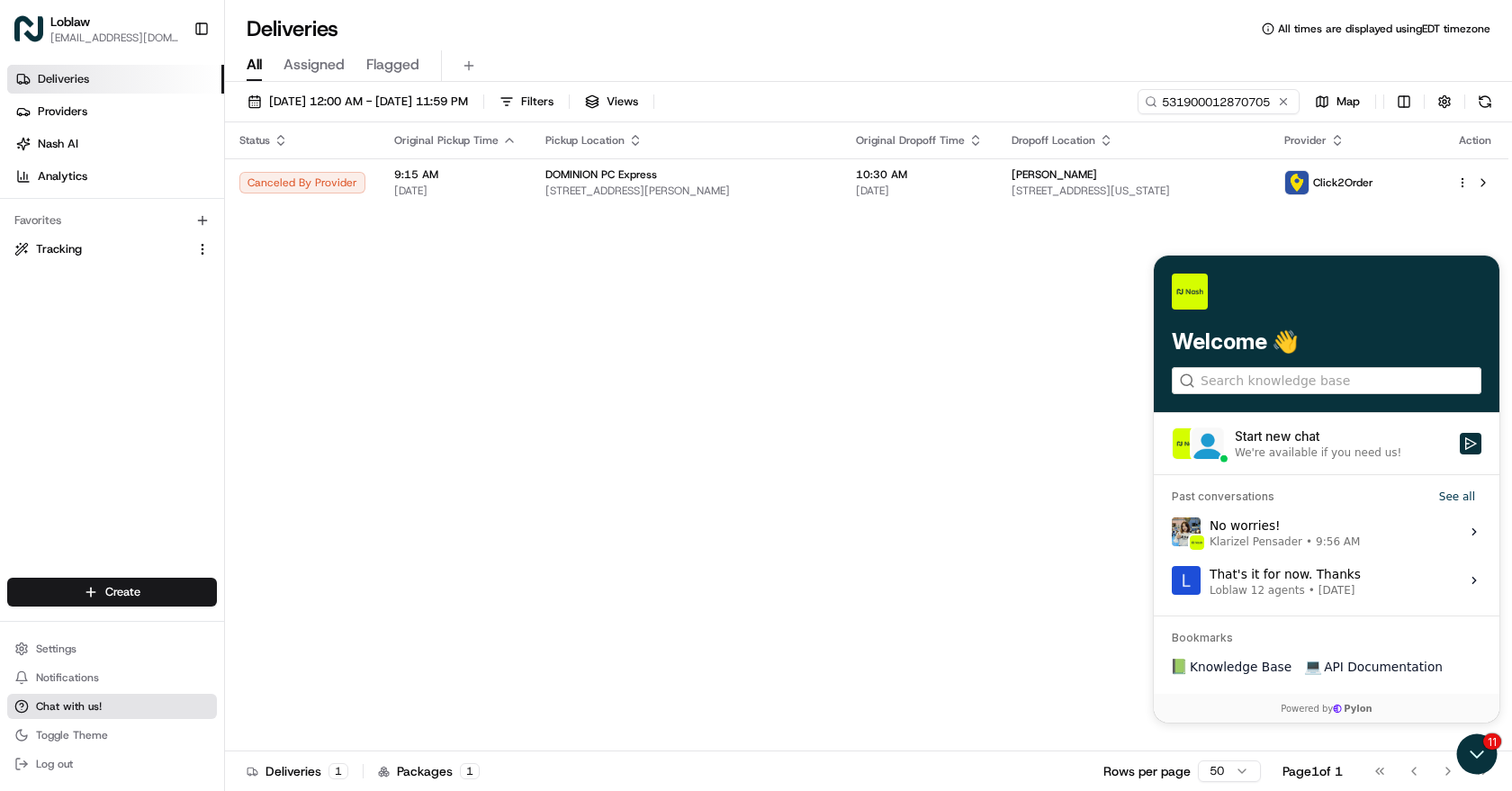
click at [70, 710] on span "Chat with us!" at bounding box center [68, 707] width 66 height 15
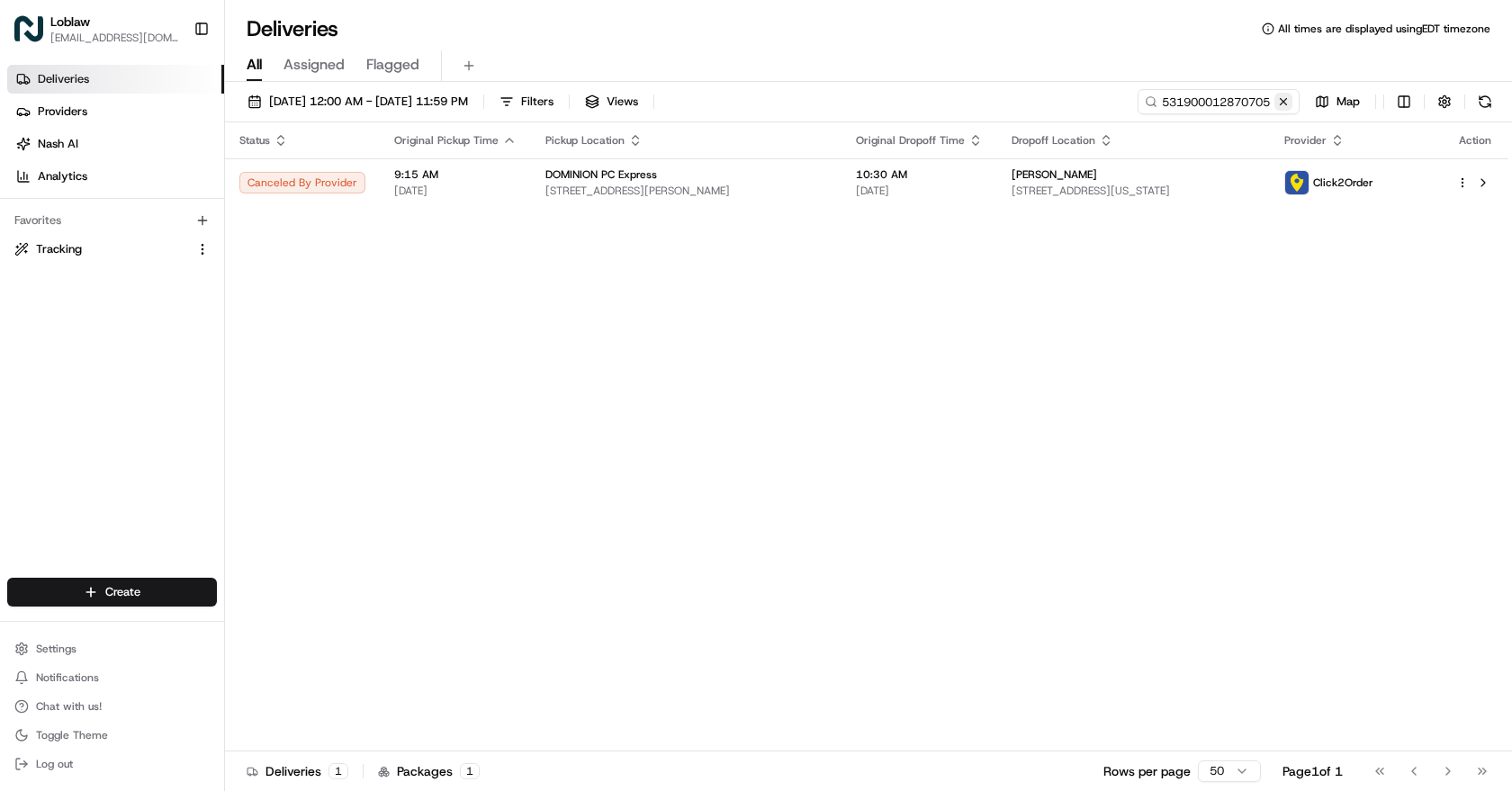
click at [1290, 103] on button at bounding box center [1283, 101] width 18 height 18
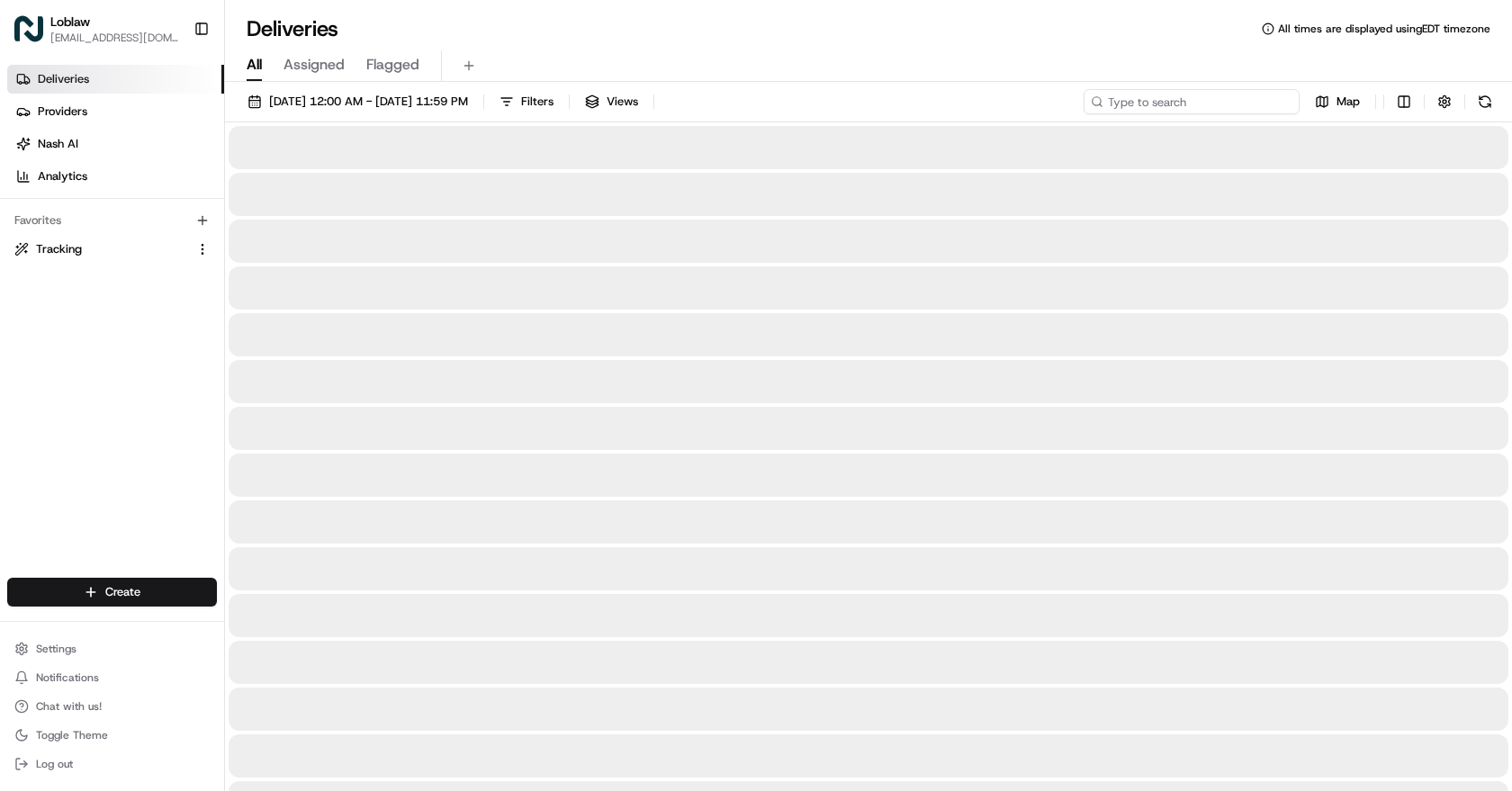
click at [1223, 100] on input at bounding box center [1191, 101] width 216 height 25
paste input "531900012888105"
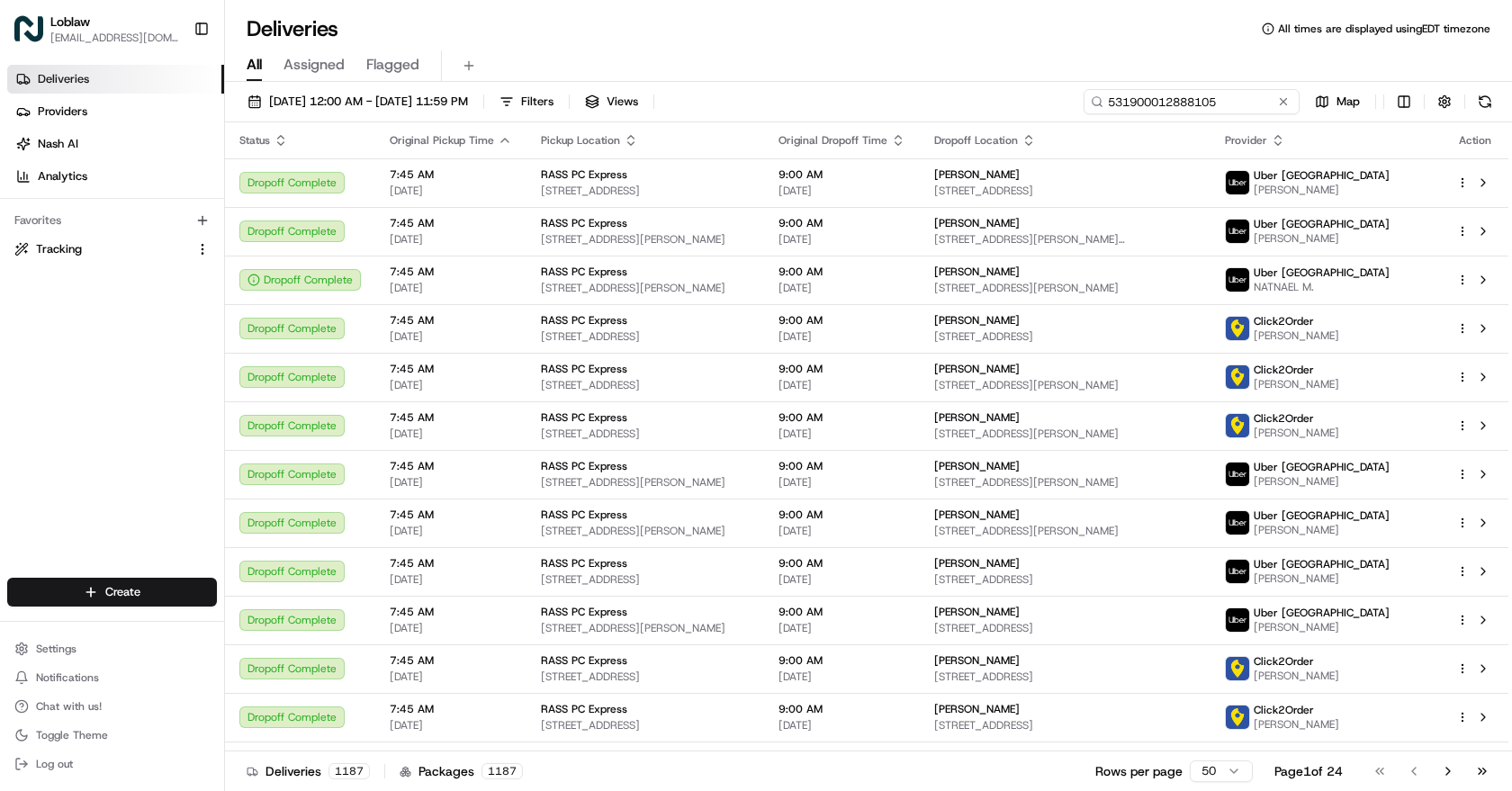
type input "531900012888105"
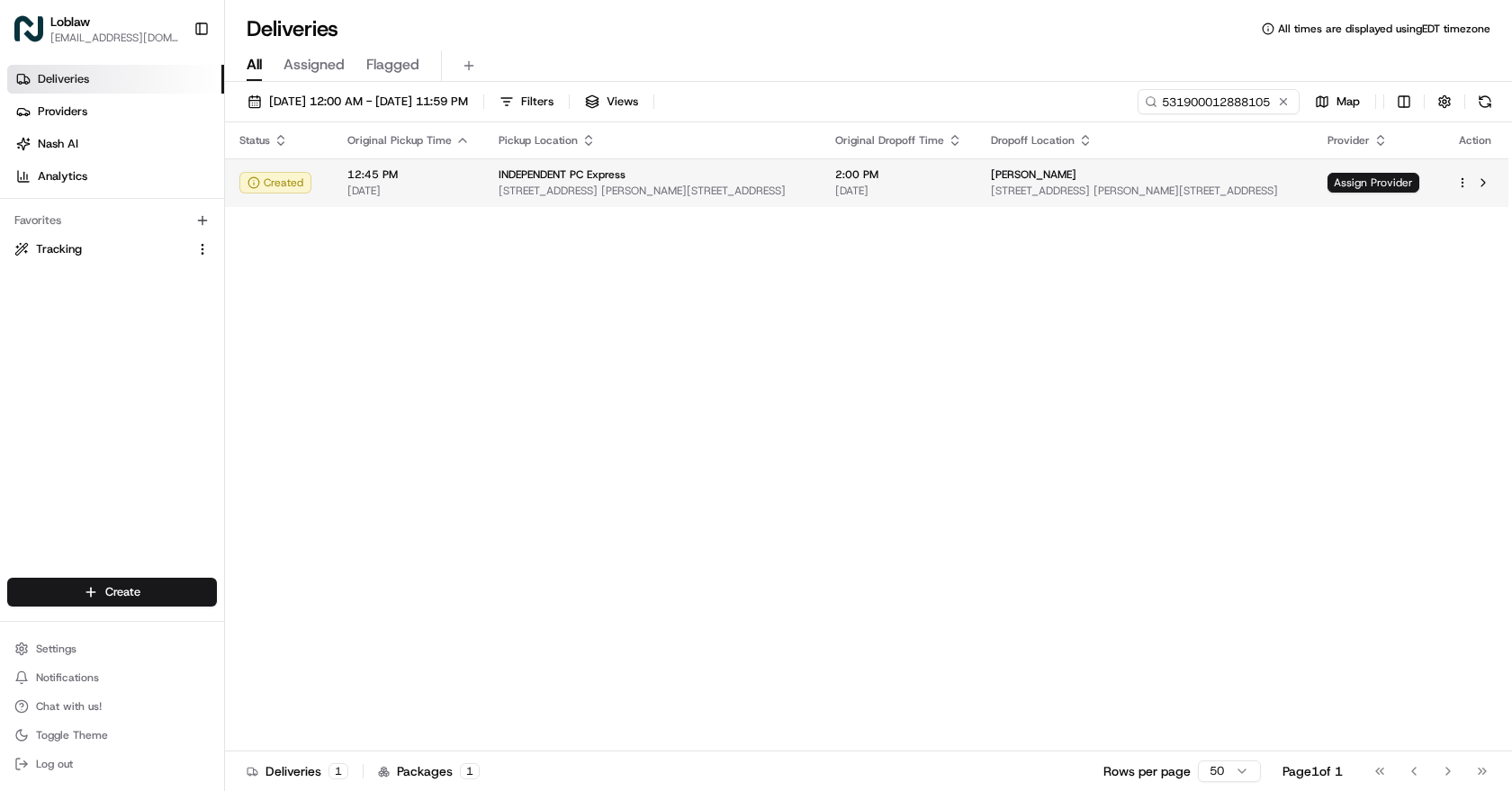
click at [638, 193] on span "44 Great Northern Rd, Sault Ste. Marie, ON P6B 4Y5, Canada" at bounding box center [652, 191] width 308 height 15
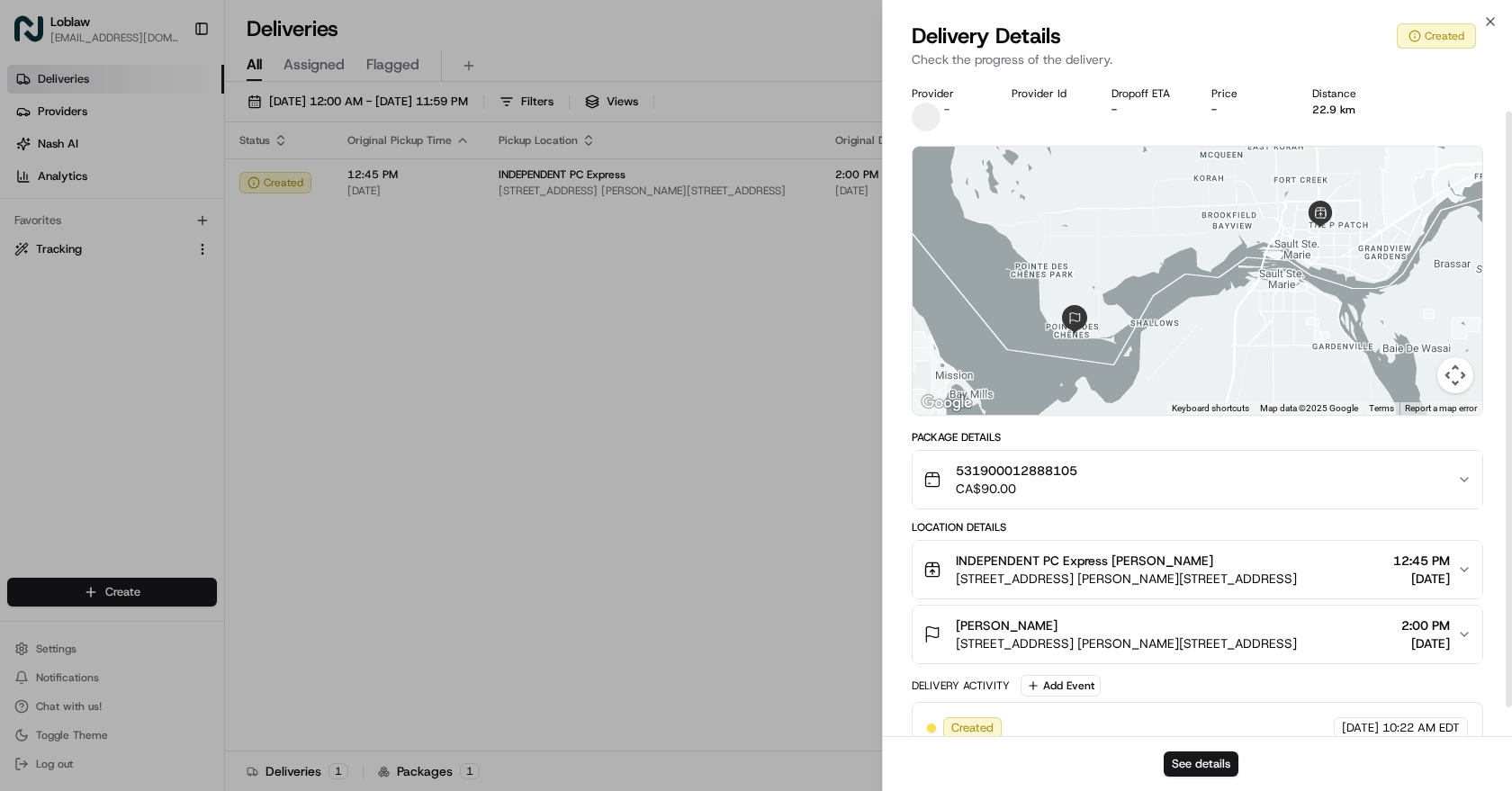
scroll to position [72, 0]
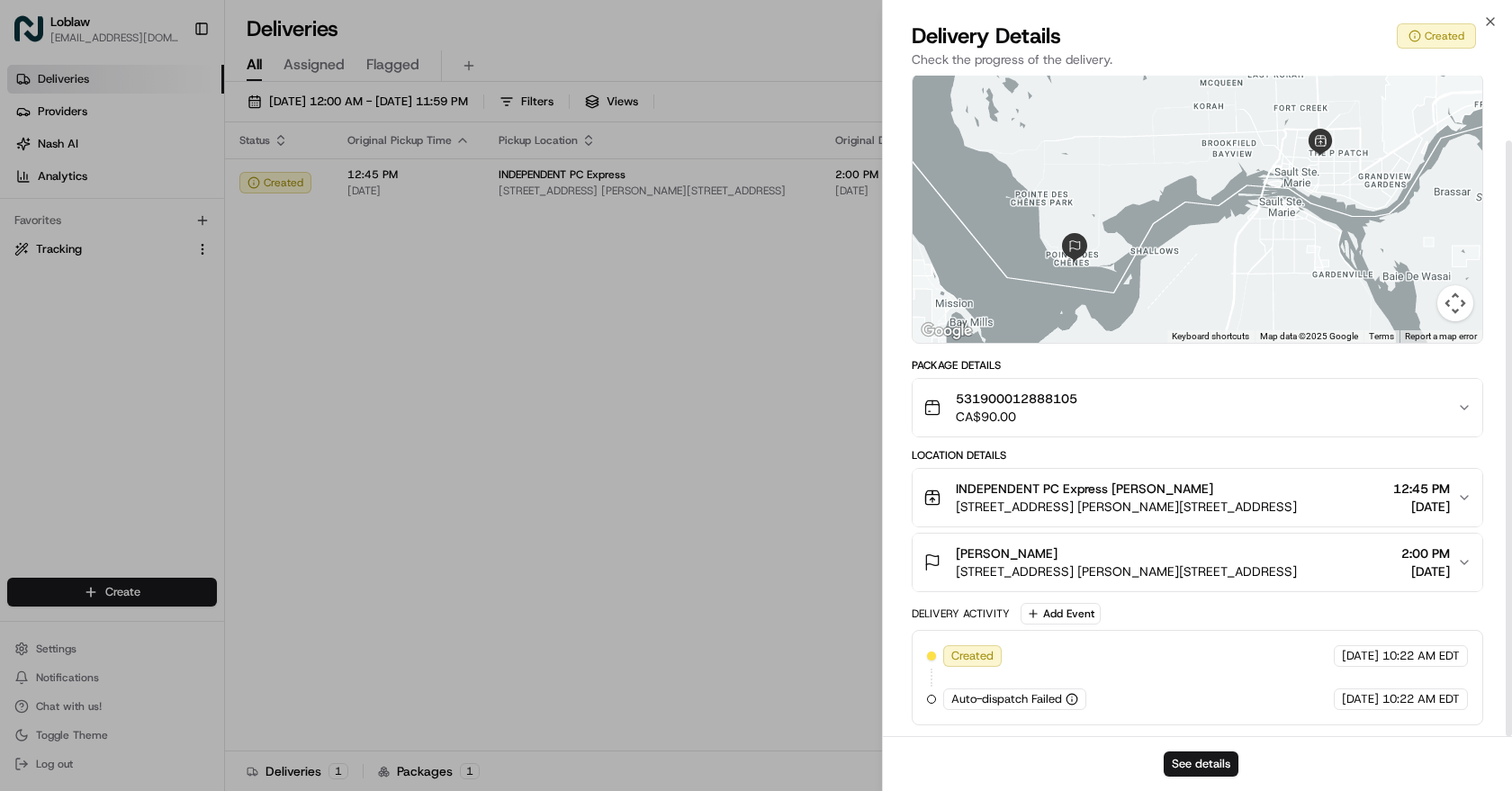
drag, startPoint x: 1158, startPoint y: 501, endPoint x: 1158, endPoint y: 613, distance: 112.0
click at [1495, 18] on icon "button" at bounding box center [1491, 22] width 15 height 15
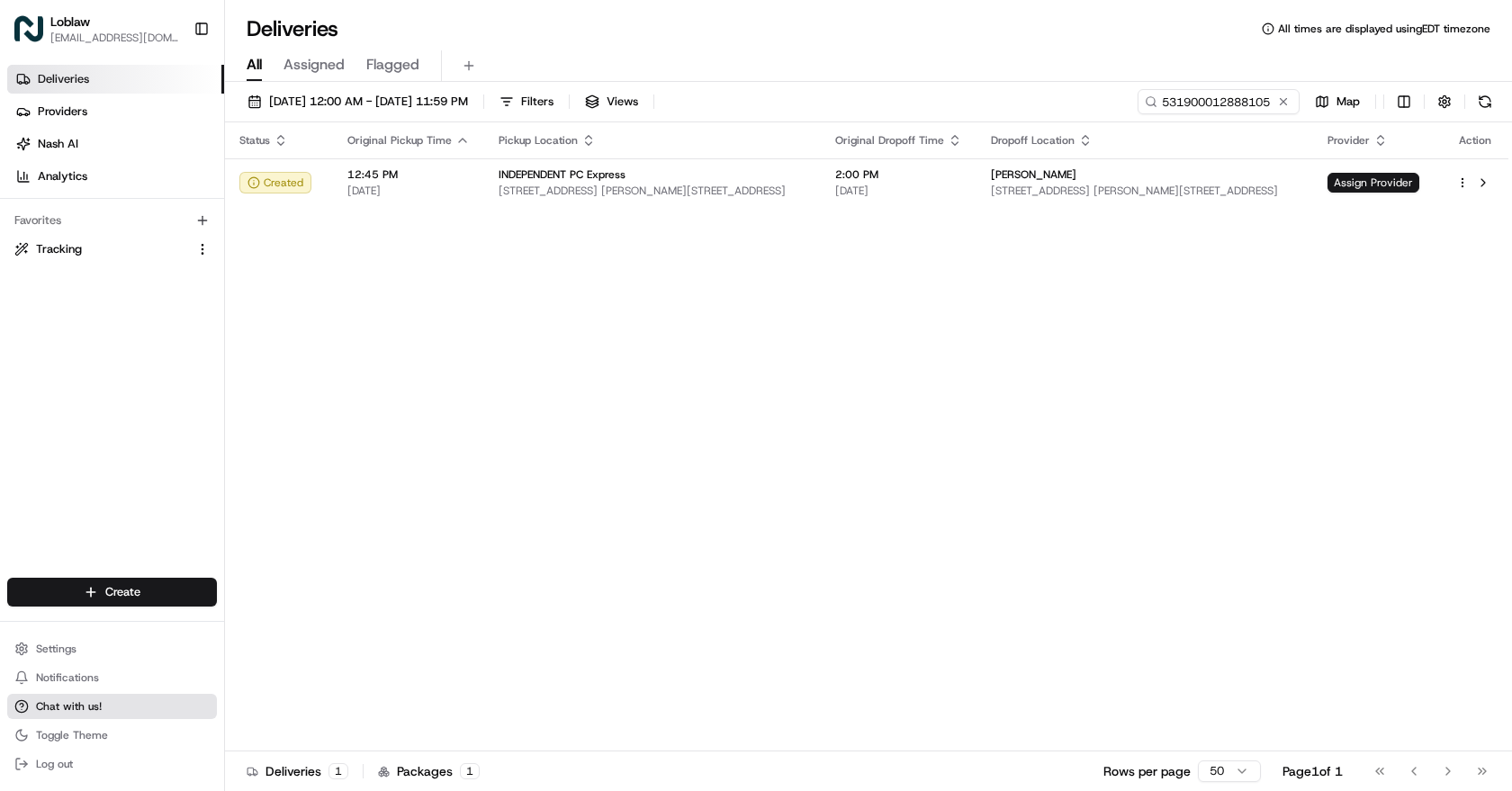
click at [79, 713] on button "Chat with us!" at bounding box center [112, 706] width 210 height 25
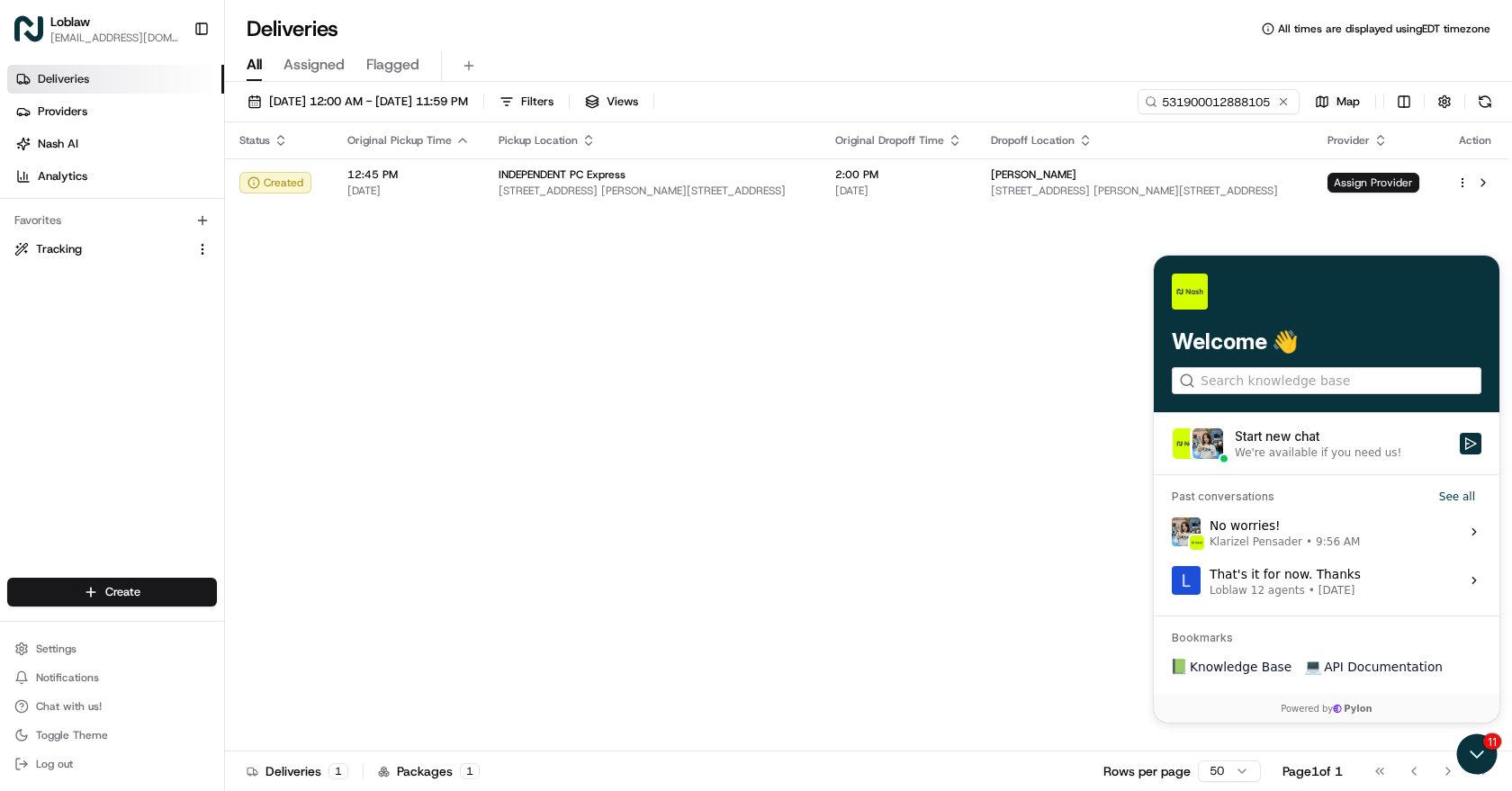
click at [1299, 456] on div "We're available if you need us!" at bounding box center [1318, 452] width 167 height 15
click at [1460, 454] on button "Start new chat We're available if you need us!" at bounding box center [1470, 443] width 21 height 21
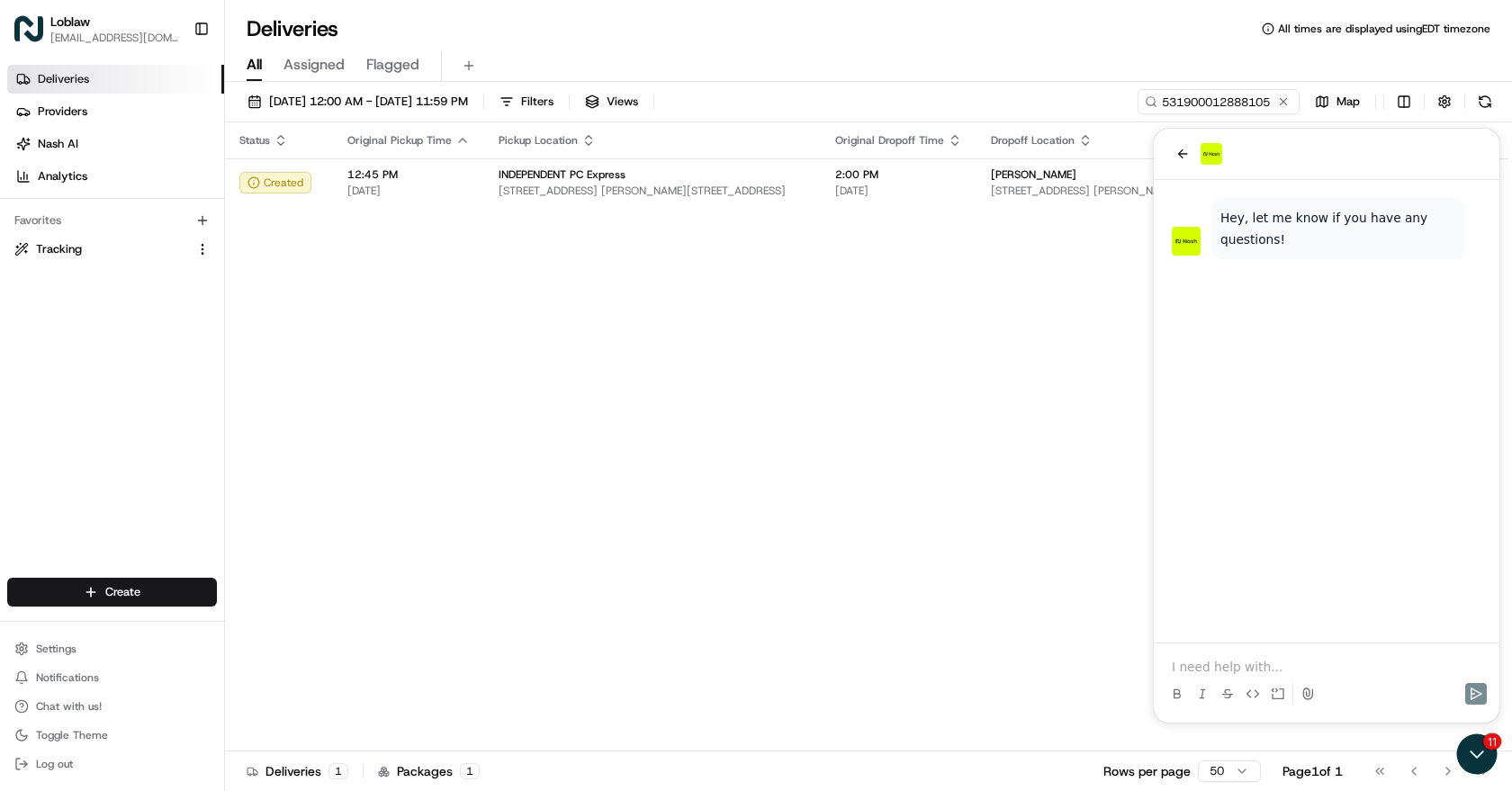
click at [1202, 658] on p at bounding box center [1326, 666] width 310 height 18
click at [1482, 692] on icon "Send" at bounding box center [1476, 694] width 15 height 15
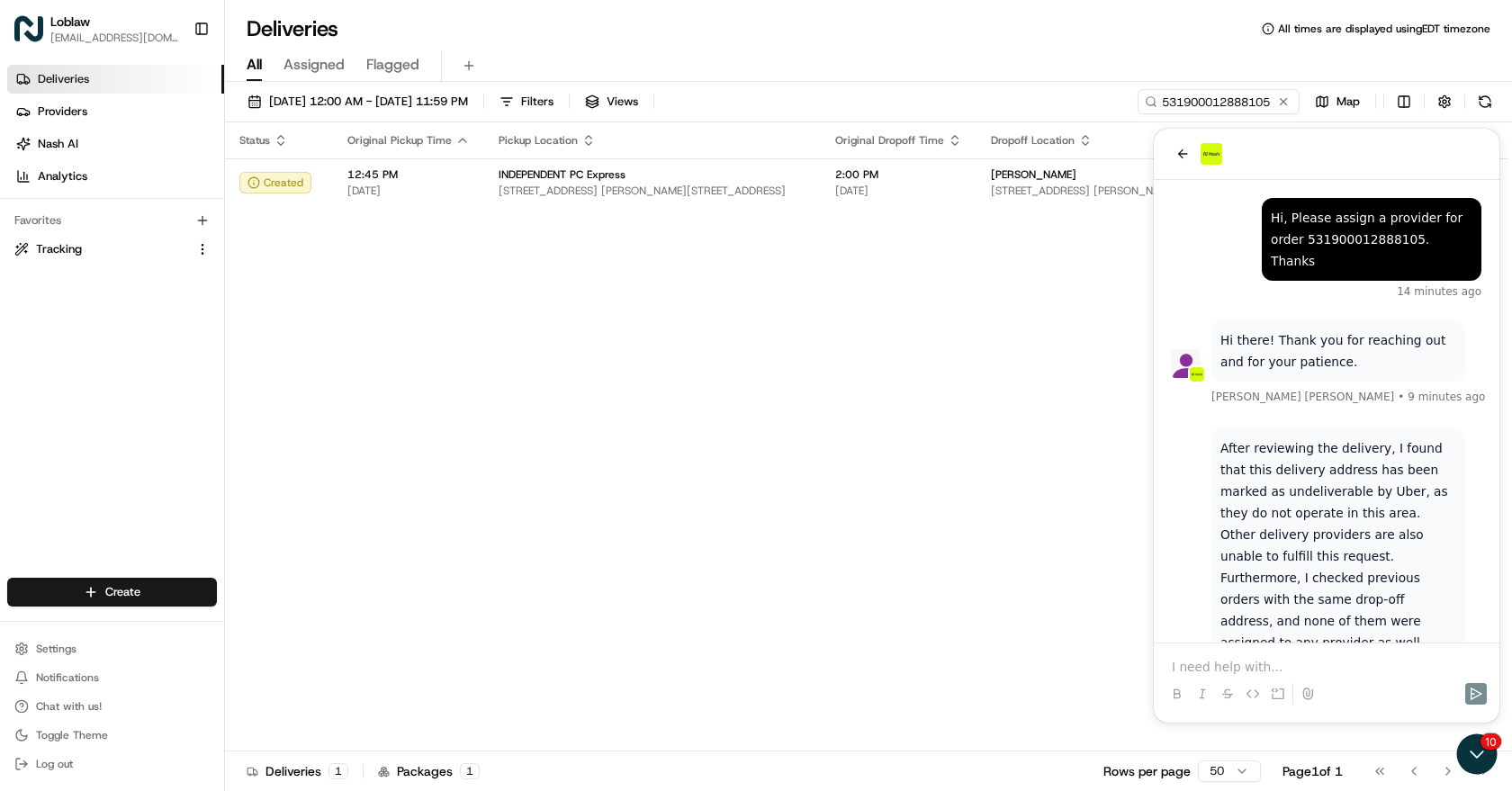
scroll to position [49, 0]
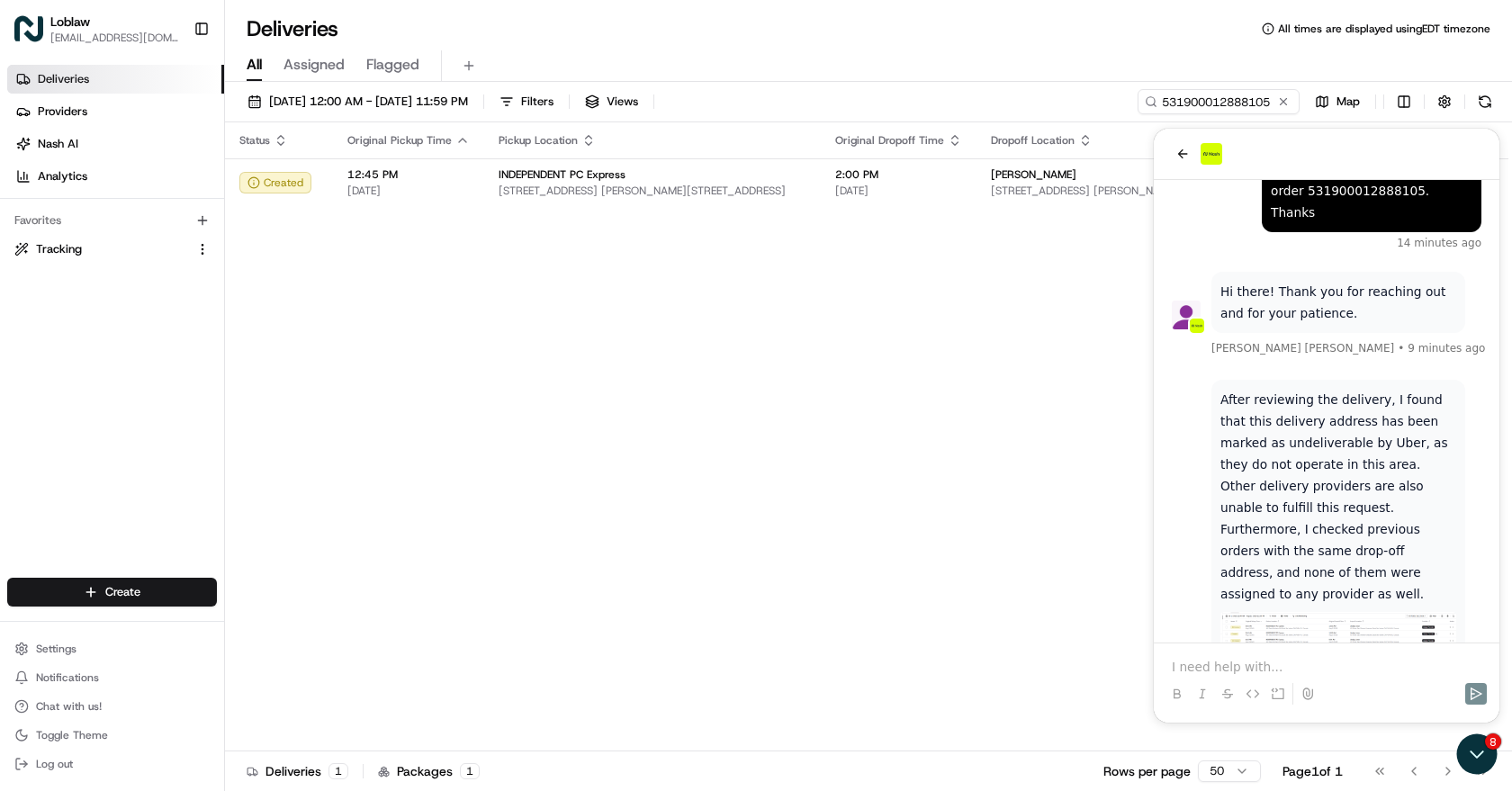
click at [1219, 664] on p at bounding box center [1326, 666] width 310 height 18
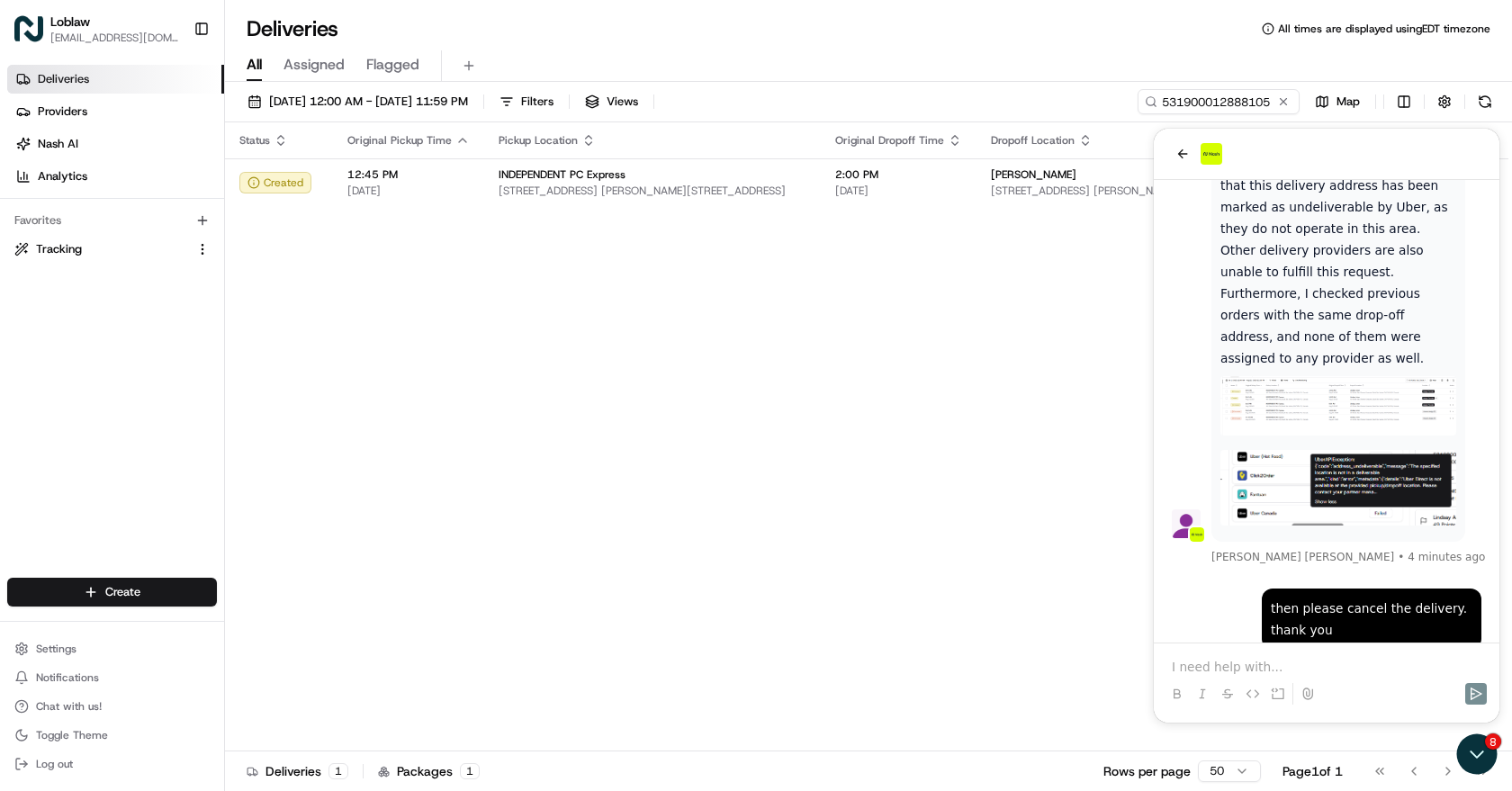
scroll to position [371, 0]
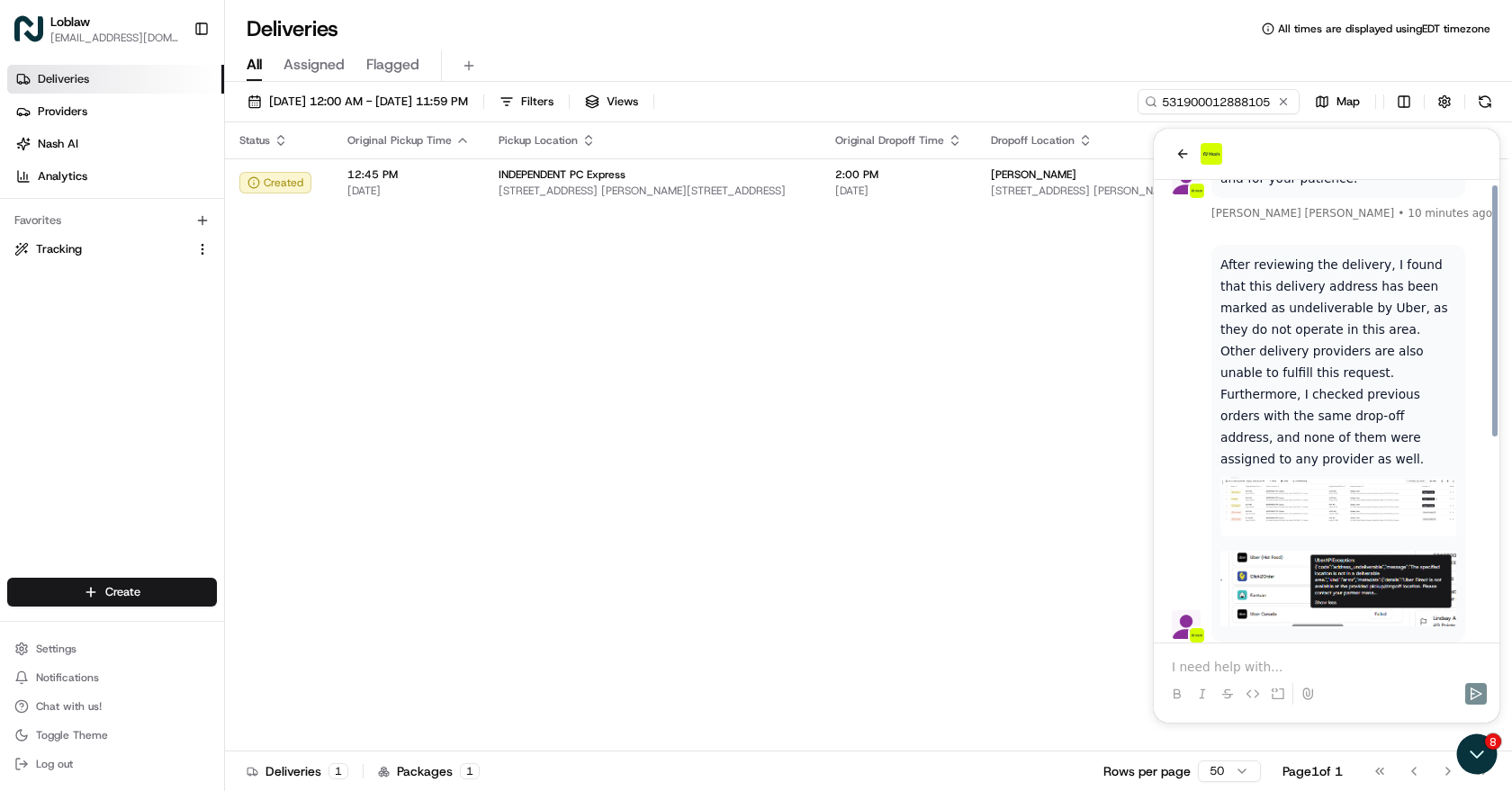
drag, startPoint x: 1388, startPoint y: 540, endPoint x: 1389, endPoint y: 486, distance: 54.0
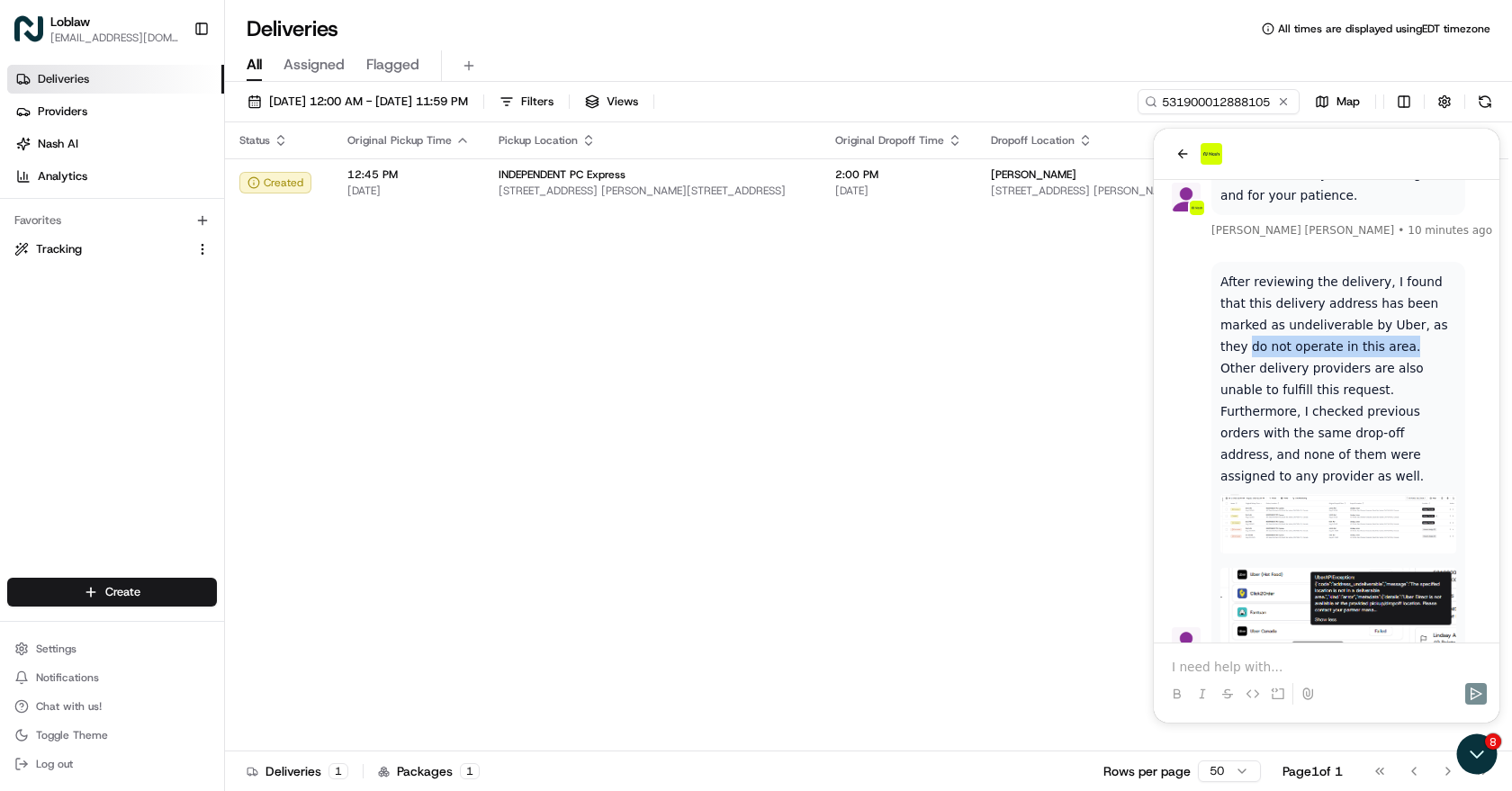
drag, startPoint x: 1390, startPoint y: 304, endPoint x: 1328, endPoint y: 324, distance: 65.1
click at [1328, 324] on p "After reviewing the delivery, I found that this delivery address has been marke…" at bounding box center [1338, 378] width 236 height 216
copy p "do not operate in this area."
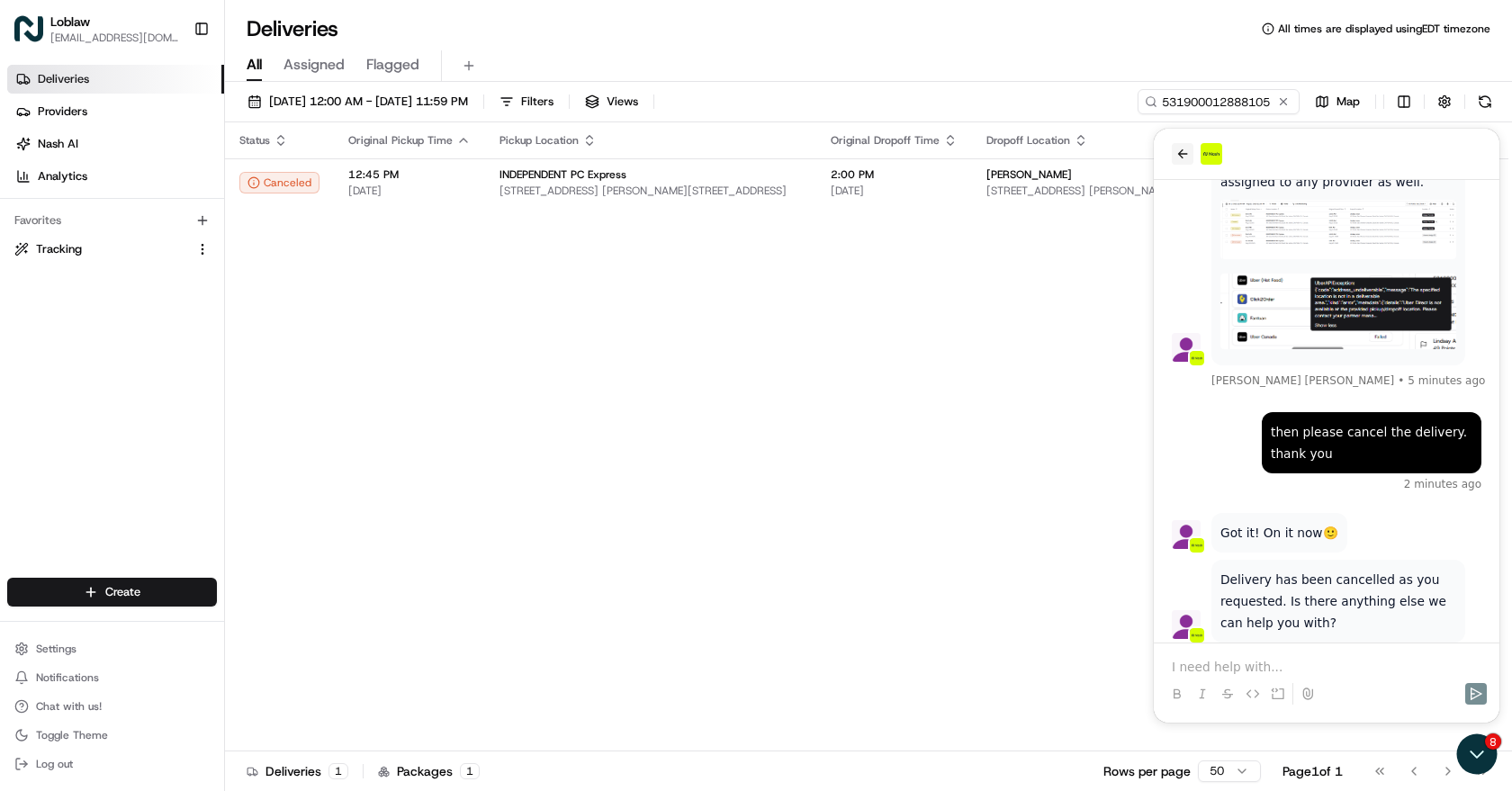
click at [1185, 151] on icon "back" at bounding box center [1183, 154] width 15 height 15
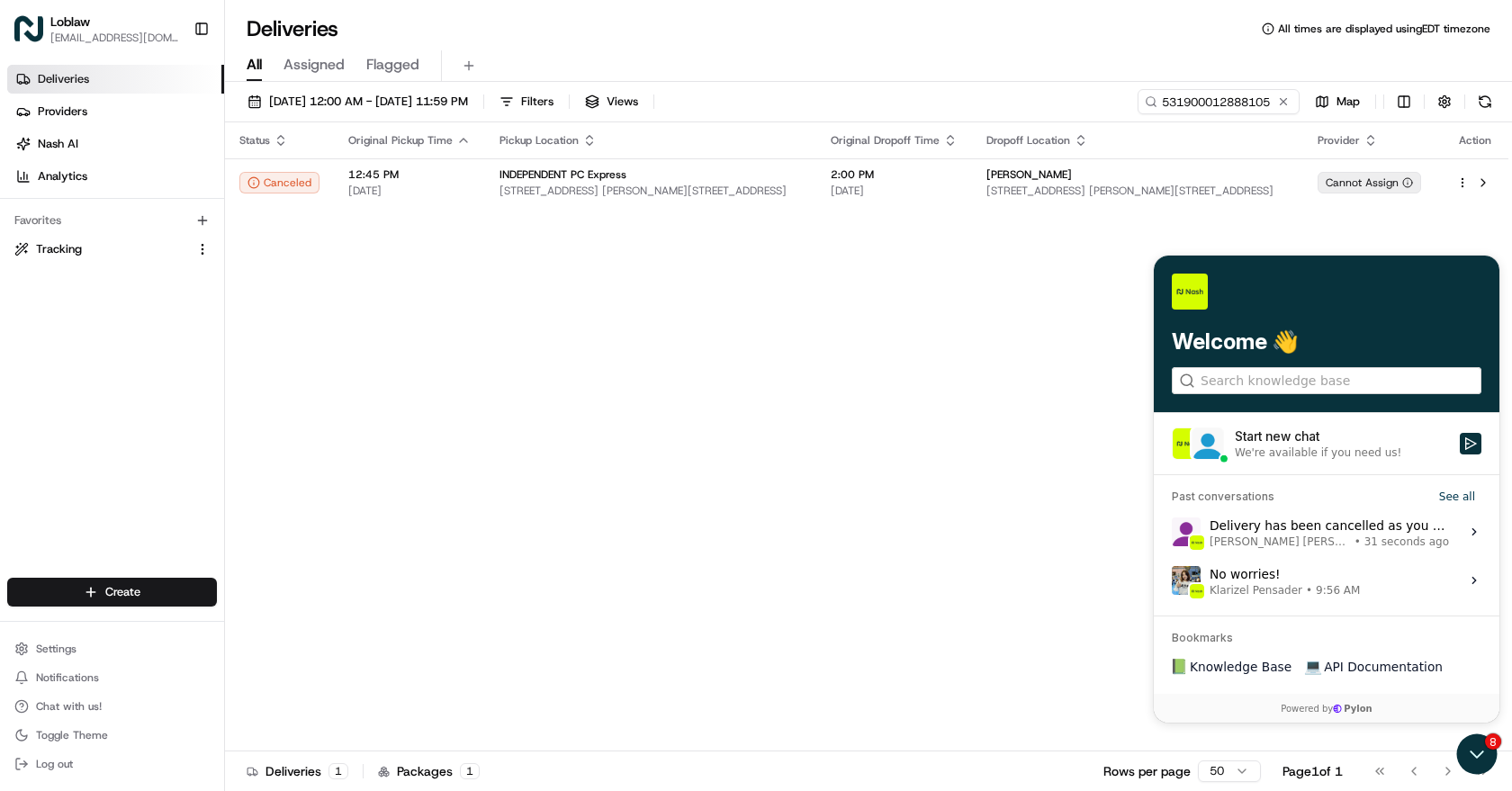
click at [1291, 544] on span "Joana Marie Avellanoza" at bounding box center [1280, 542] width 142 height 15
click at [1171, 533] on button "View issue" at bounding box center [1171, 532] width 1 height 1
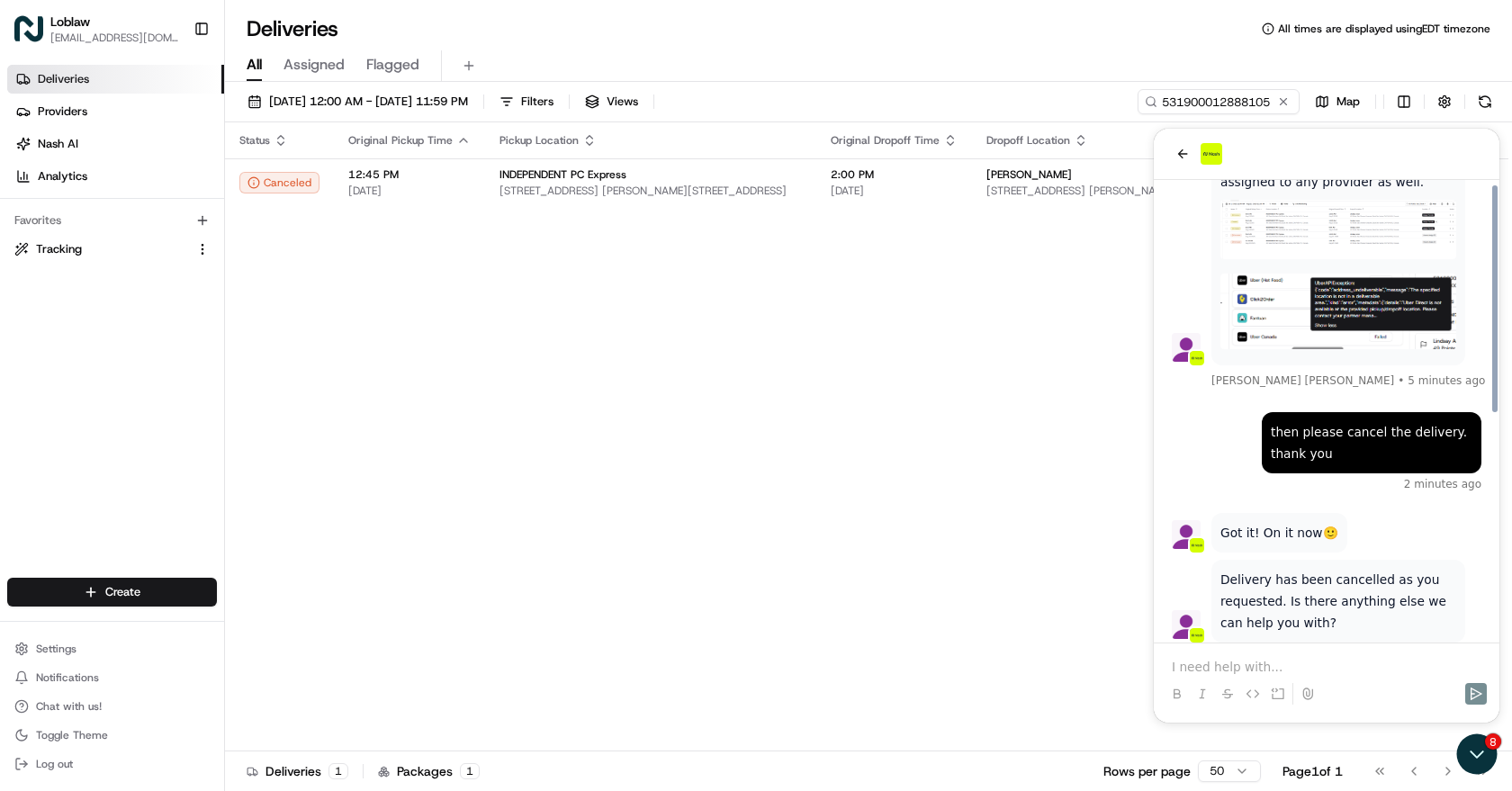
click at [1258, 649] on div at bounding box center [1327, 677] width 331 height 68
click at [1248, 667] on p at bounding box center [1326, 666] width 310 height 18
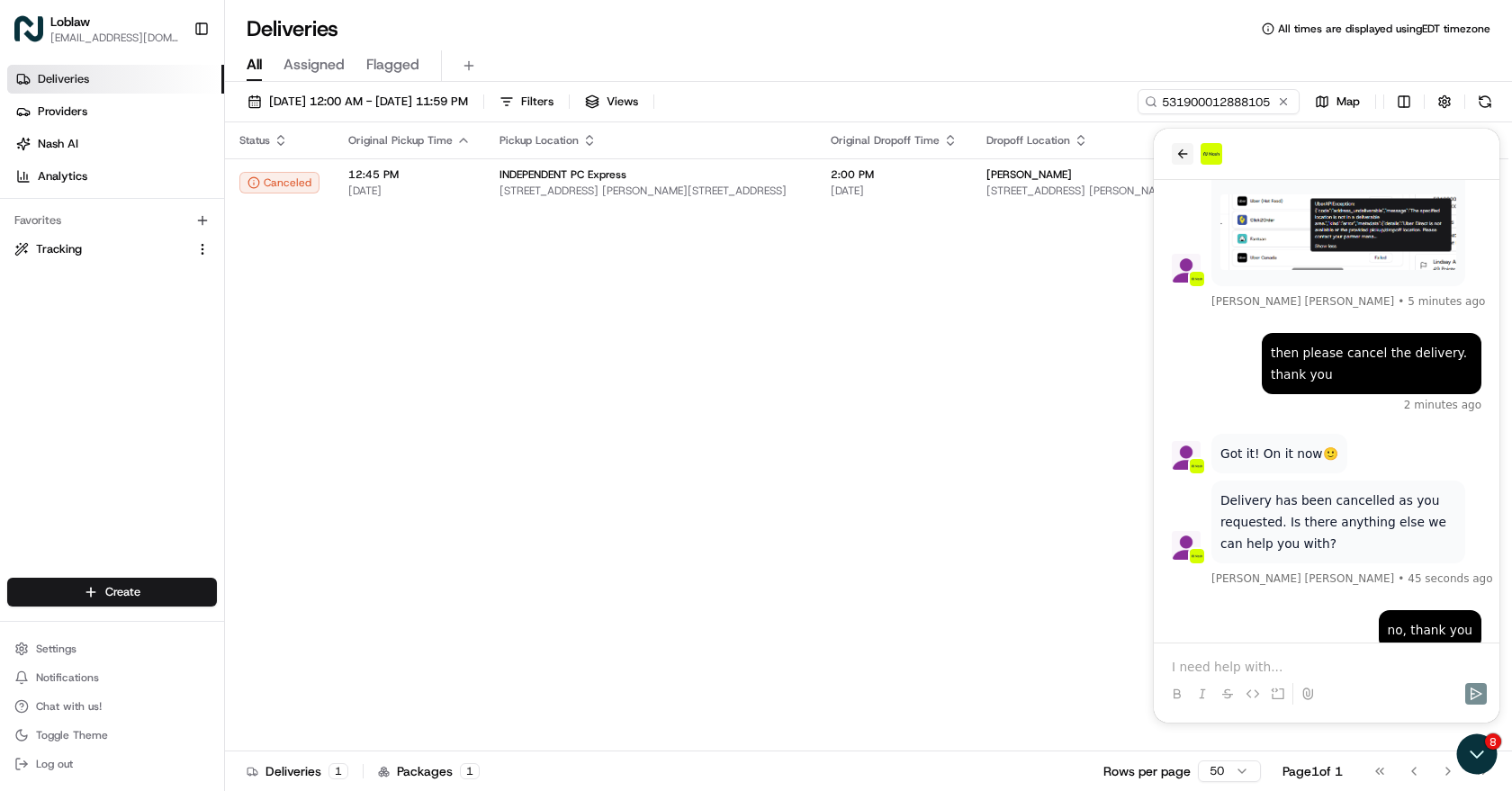
drag, startPoint x: 1177, startPoint y: 153, endPoint x: 2040, endPoint y: 523, distance: 939.0
click at [1177, 153] on icon "back" at bounding box center [1183, 154] width 15 height 15
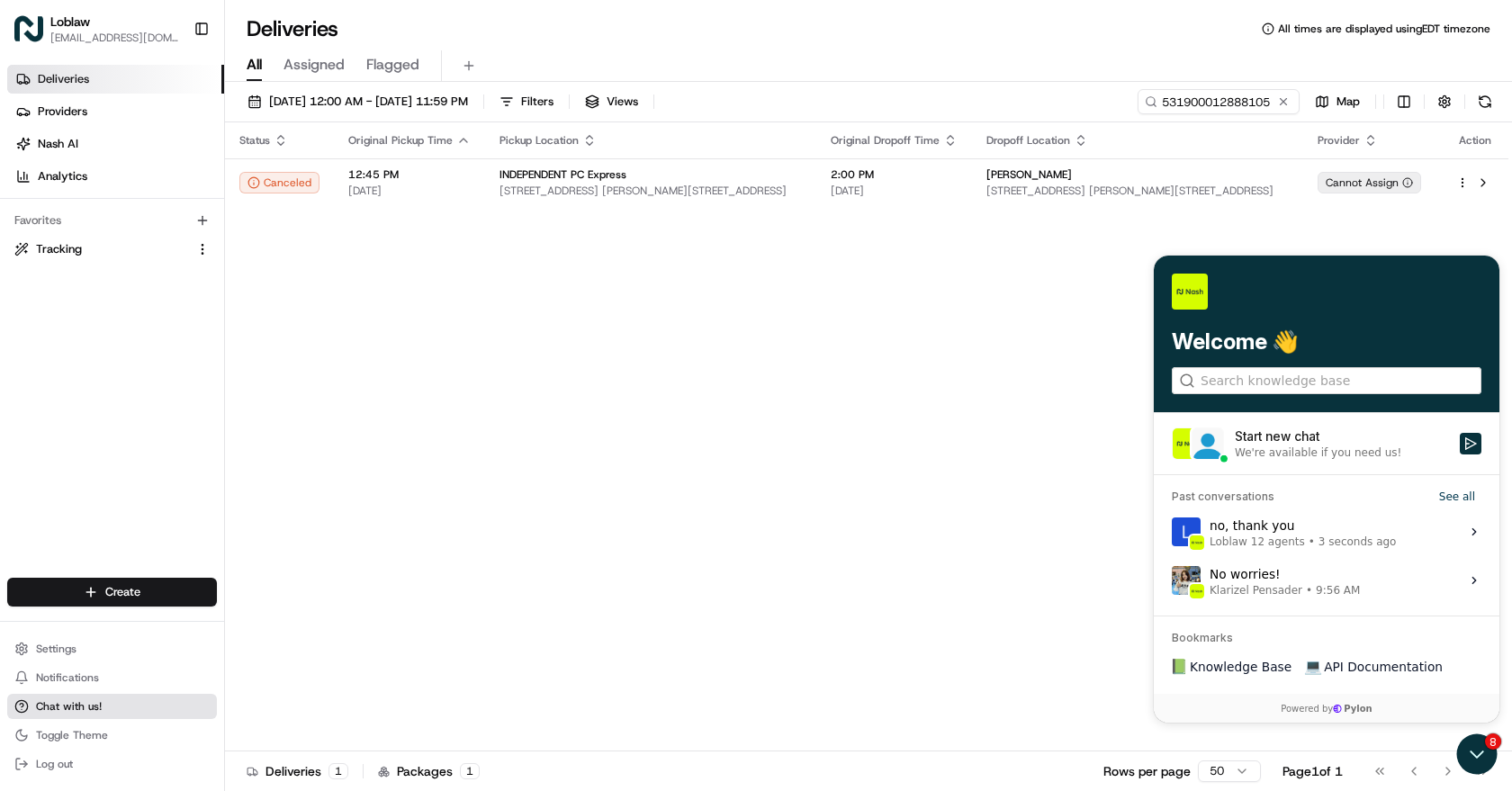
click at [76, 703] on span "Chat with us!" at bounding box center [68, 707] width 66 height 15
